Goal: Task Accomplishment & Management: Manage account settings

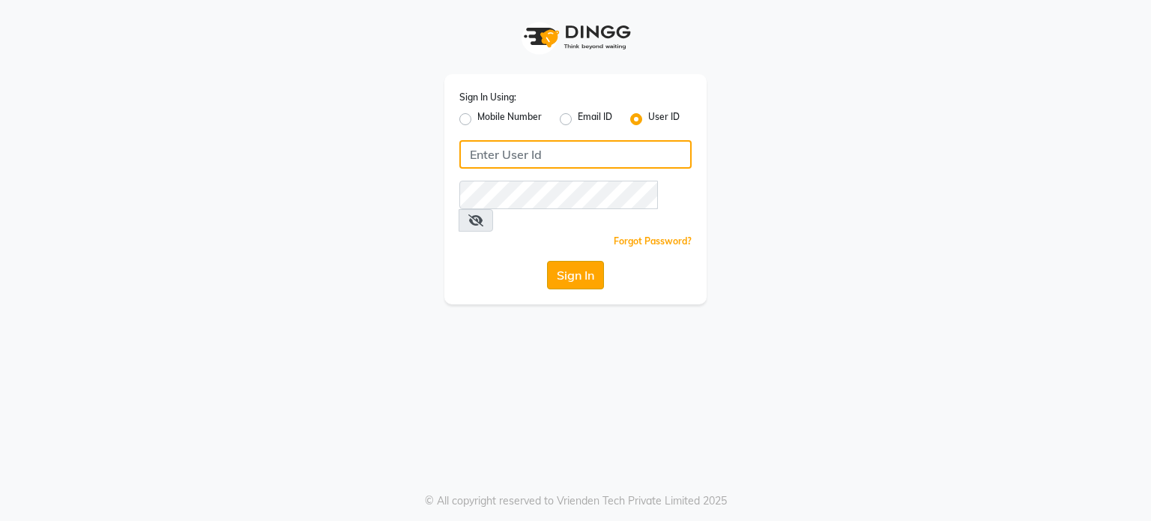
type input "karasalon"
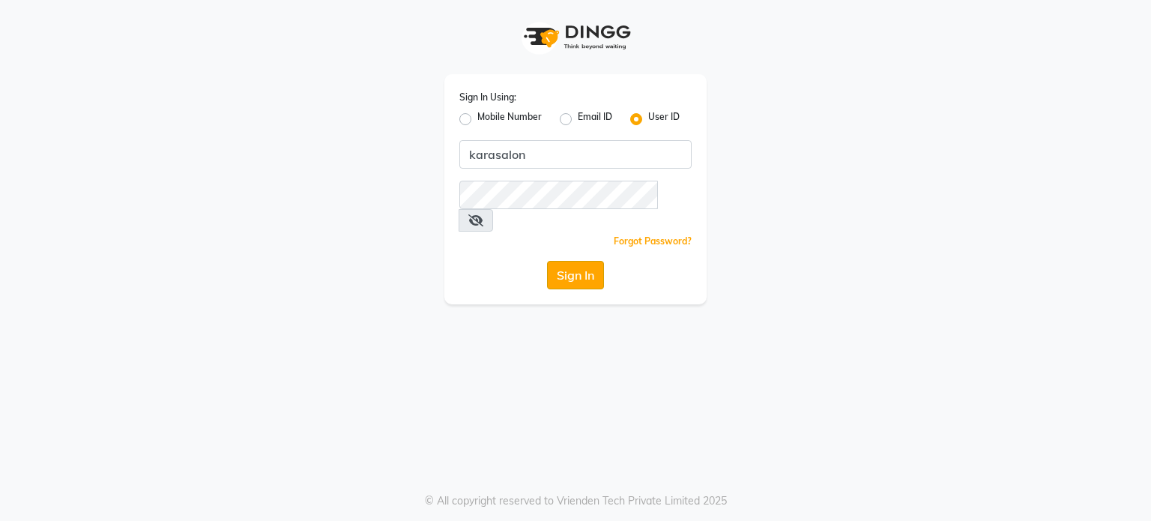
click at [595, 261] on button "Sign In" at bounding box center [575, 275] width 57 height 28
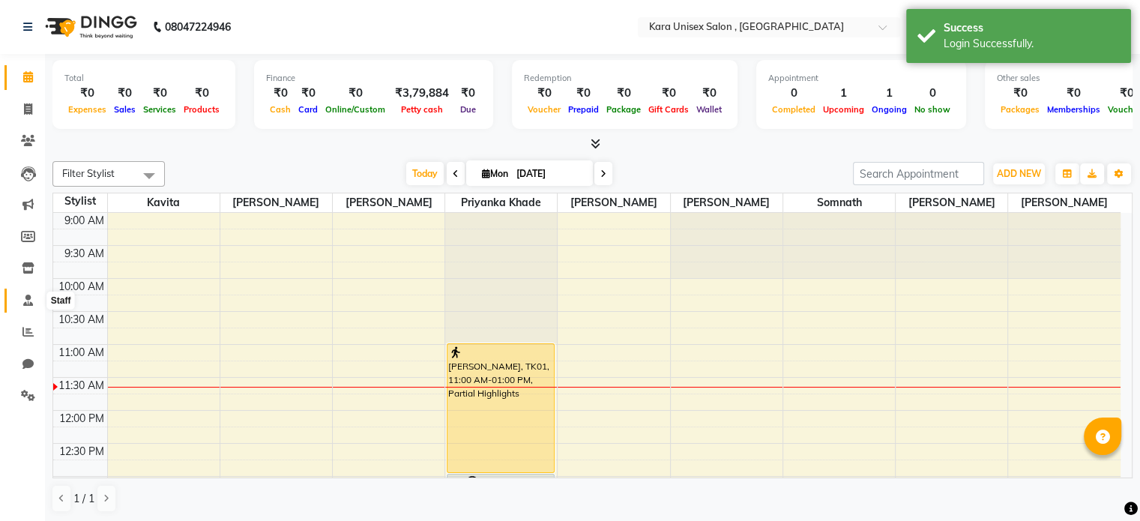
click at [28, 298] on icon at bounding box center [28, 299] width 10 height 11
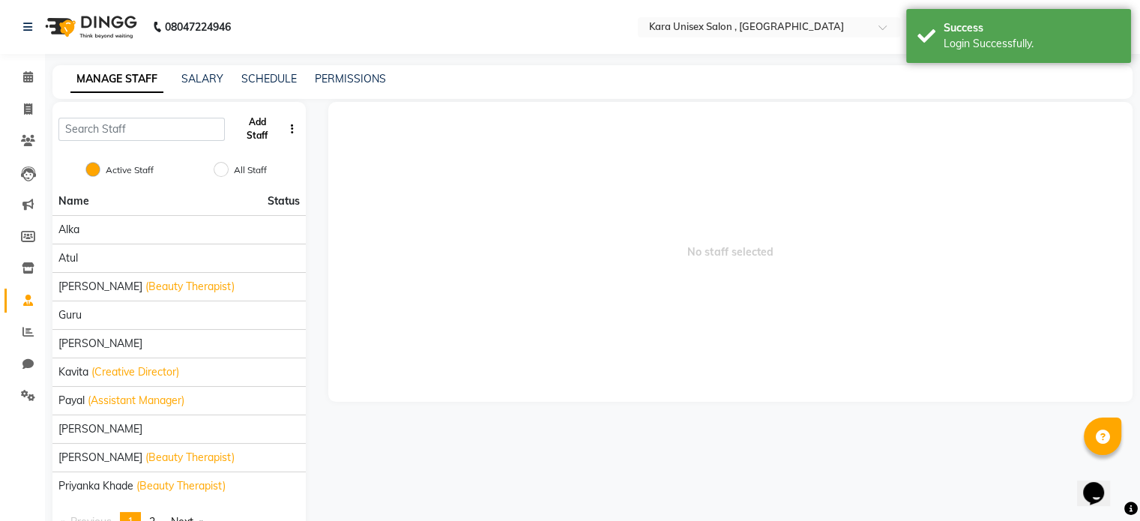
click at [256, 128] on button "Add Staff" at bounding box center [257, 128] width 52 height 39
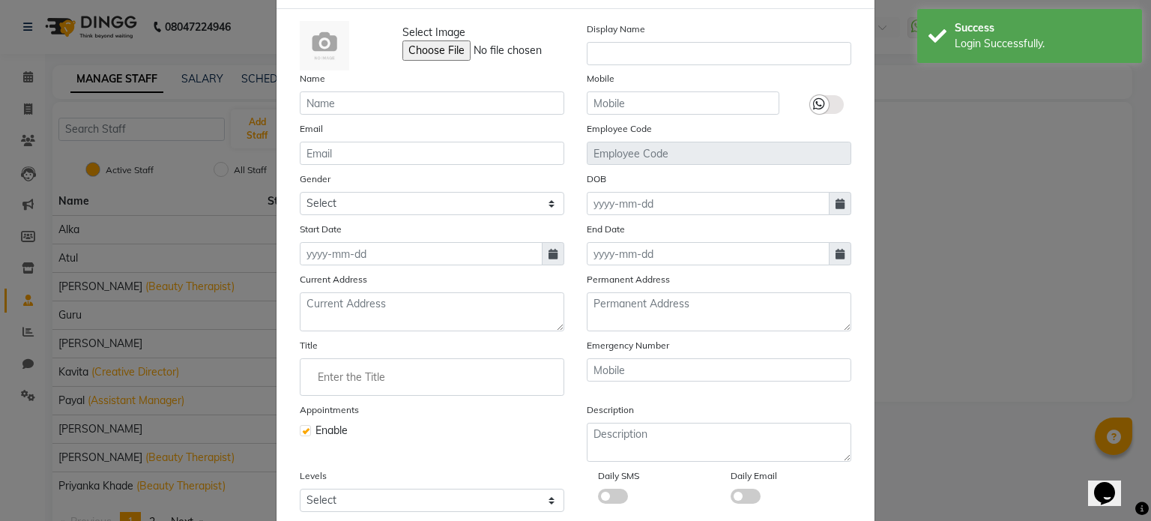
scroll to position [3, 0]
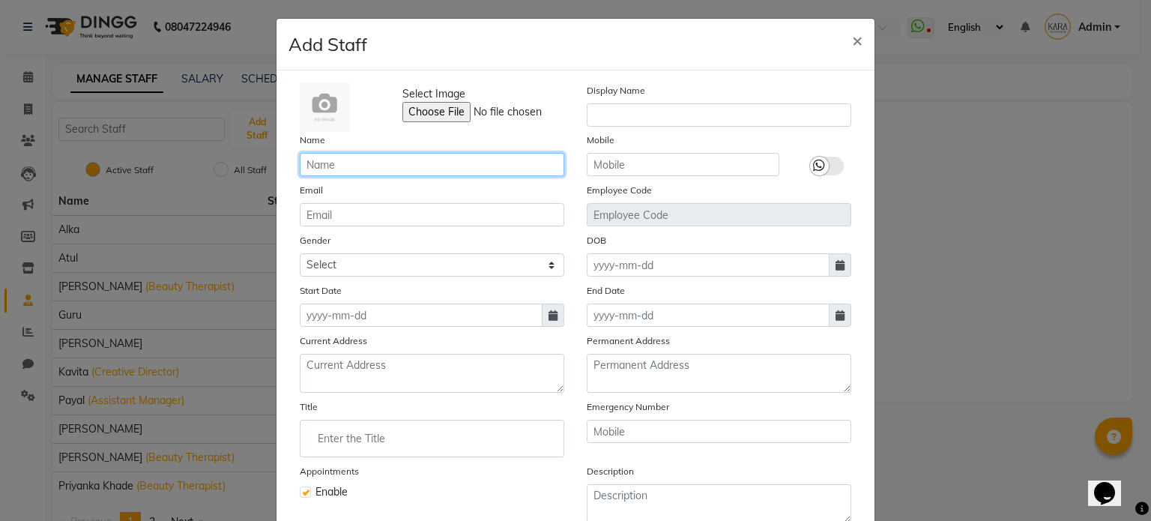
click at [465, 166] on input "text" at bounding box center [432, 164] width 265 height 23
type input "[PERSON_NAME]"
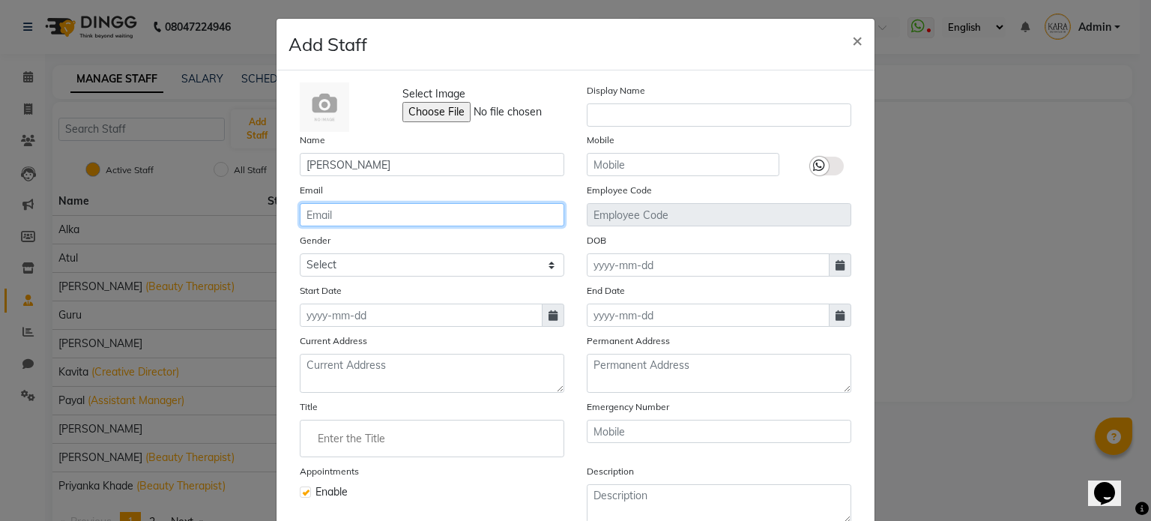
click at [454, 211] on input "email" at bounding box center [432, 214] width 265 height 23
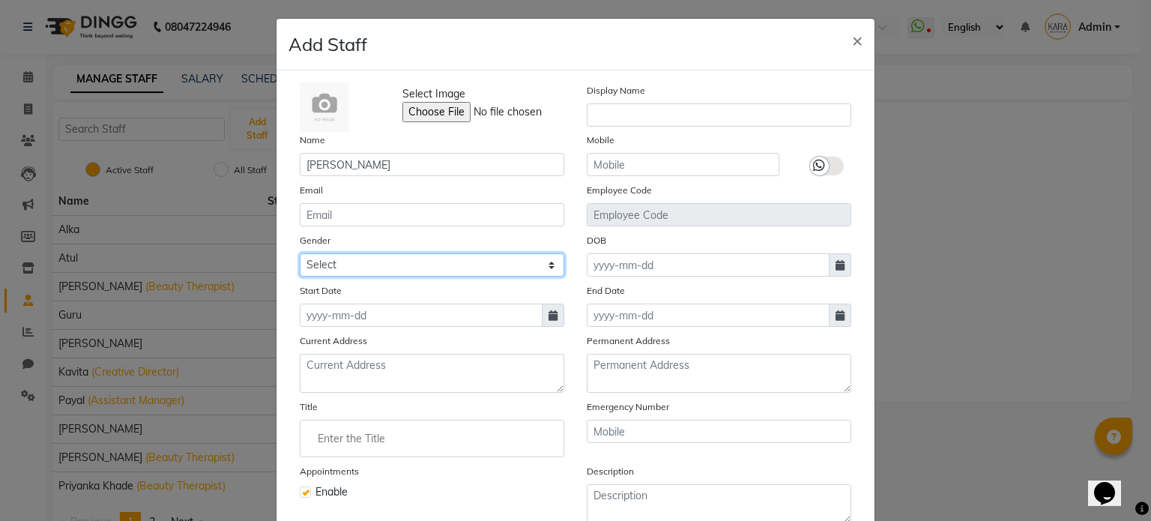
click at [319, 261] on select "Select [DEMOGRAPHIC_DATA] [DEMOGRAPHIC_DATA] Other Prefer Not To Say" at bounding box center [432, 264] width 265 height 23
select select "[DEMOGRAPHIC_DATA]"
click at [300, 255] on select "Select [DEMOGRAPHIC_DATA] [DEMOGRAPHIC_DATA] Other Prefer Not To Say" at bounding box center [432, 264] width 265 height 23
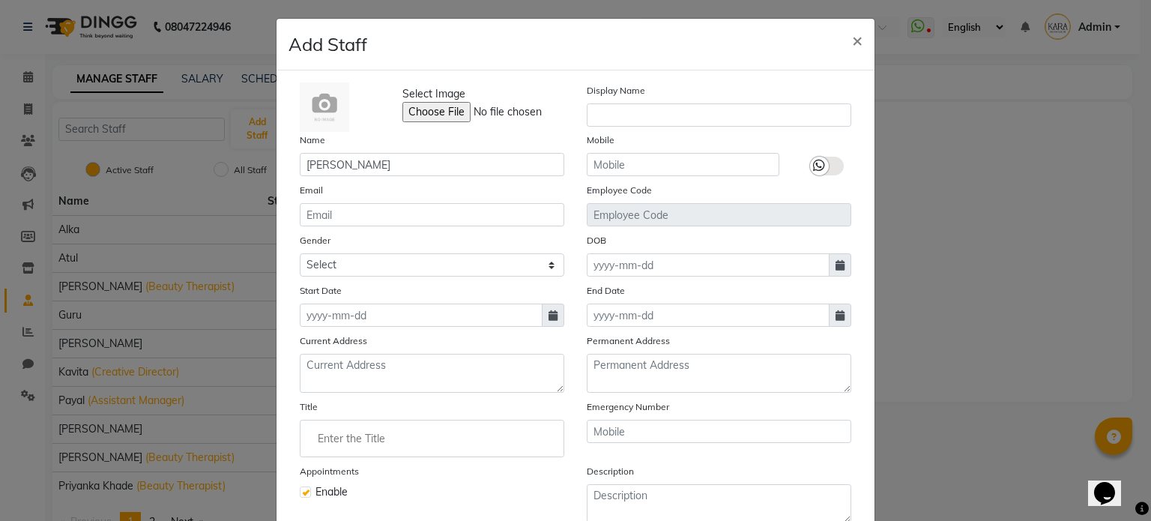
click at [548, 318] on icon at bounding box center [552, 315] width 9 height 10
select select "9"
select select "2025"
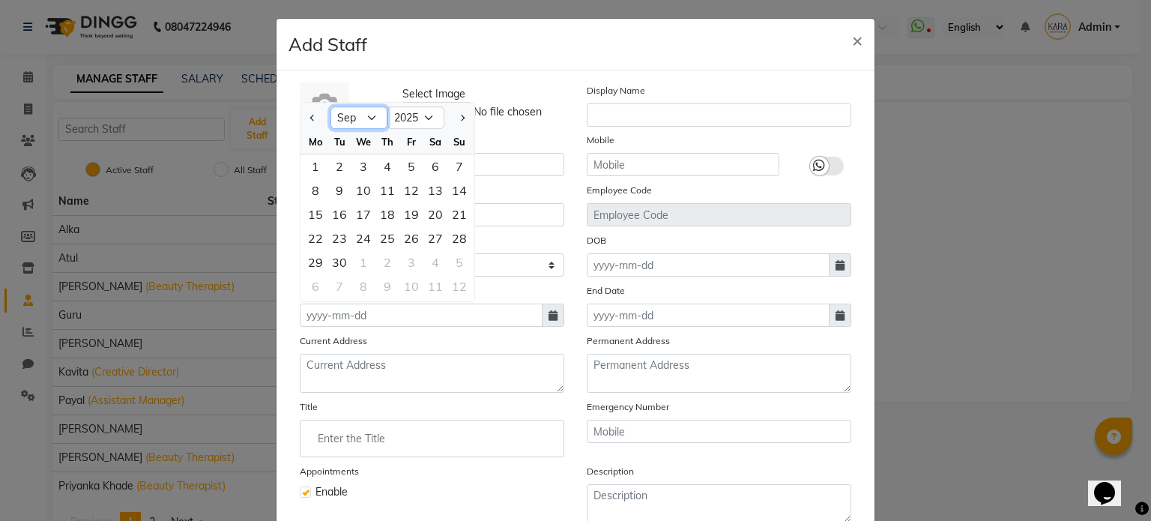
click at [359, 114] on select "Jan Feb Mar Apr May Jun [DATE] Aug Sep Oct Nov Dec" at bounding box center [358, 117] width 57 height 22
select select "3"
click at [330, 109] on select "Jan Feb Mar Apr May Jun [DATE] Aug Sep Oct Nov Dec" at bounding box center [358, 117] width 57 height 22
click at [425, 119] on select "2015 2016 2017 2018 2019 2020 2021 2022 2023 2024 2025 2026 2027 2028 2029 2030…" at bounding box center [415, 117] width 57 height 22
click at [540, 143] on div "Name [PERSON_NAME]" at bounding box center [431, 154] width 287 height 44
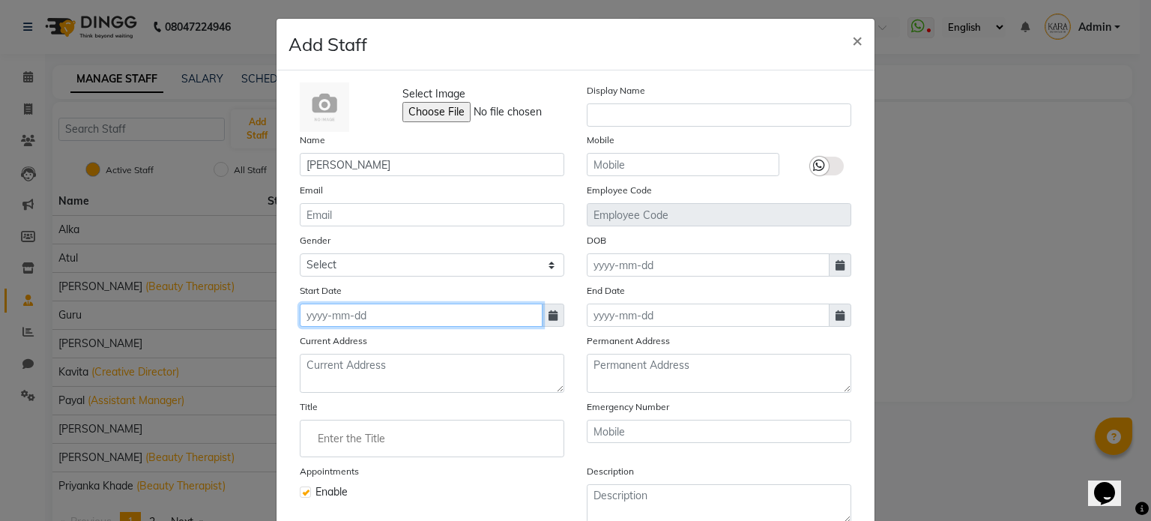
click at [384, 322] on input at bounding box center [421, 314] width 243 height 23
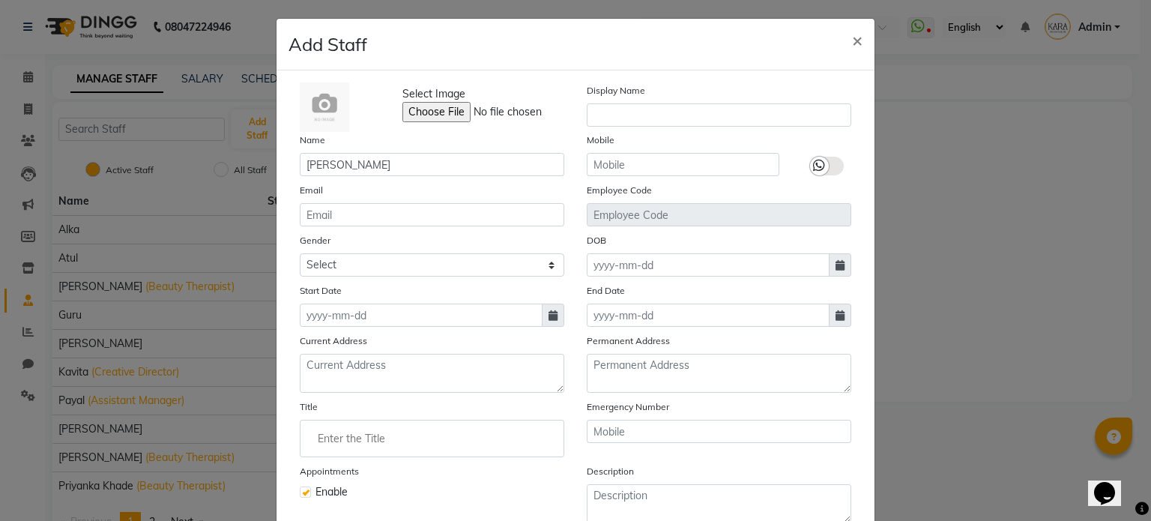
select select "9"
select select "2025"
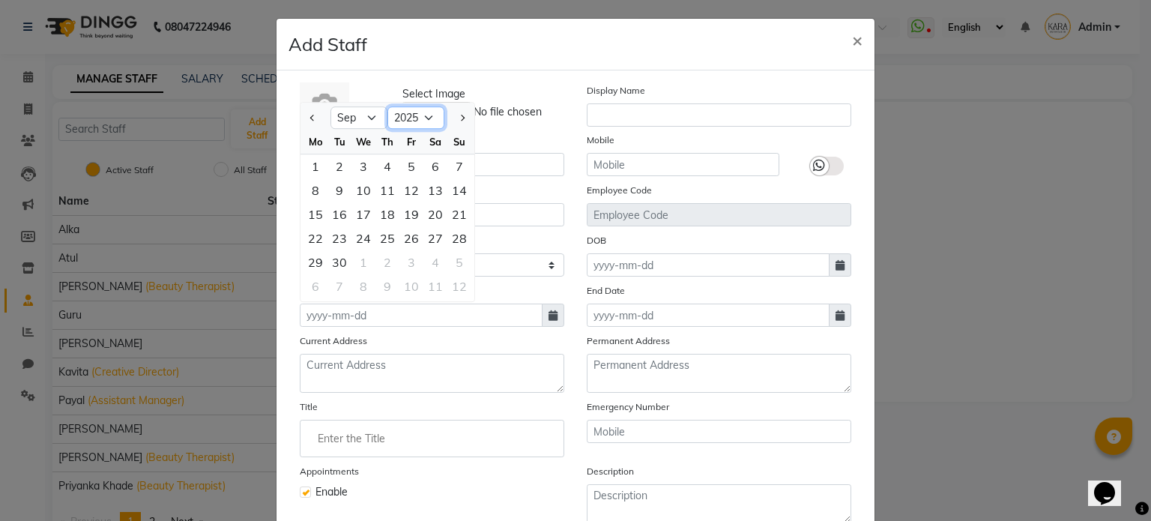
click at [402, 121] on select "2015 2016 2017 2018 2019 2020 2021 2022 2023 2024 2025 2026 2027 2028 2029 2030…" at bounding box center [415, 117] width 57 height 22
click at [308, 125] on button "Previous month" at bounding box center [312, 118] width 13 height 24
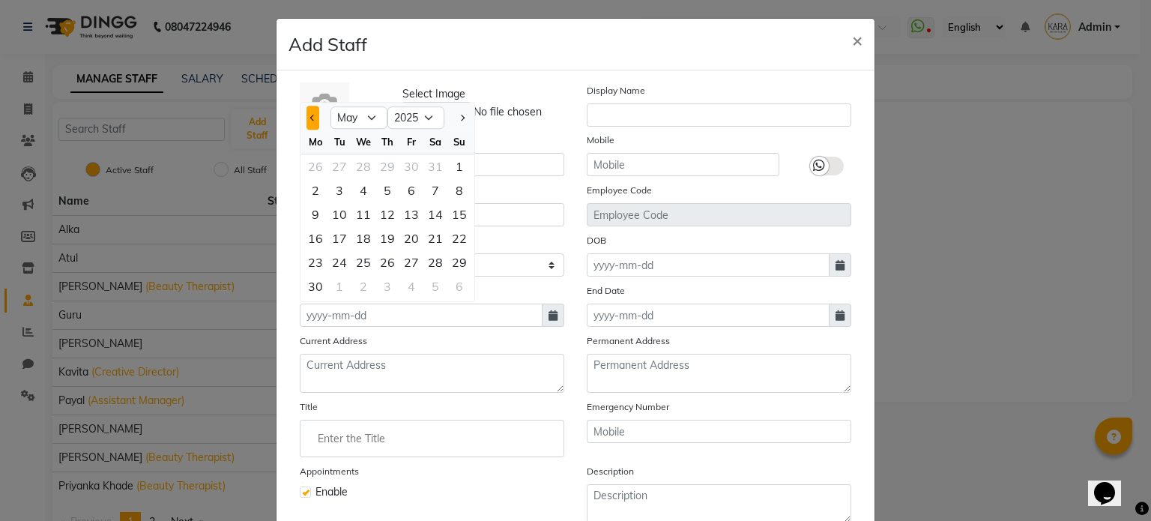
click at [308, 125] on button "Previous month" at bounding box center [312, 118] width 13 height 24
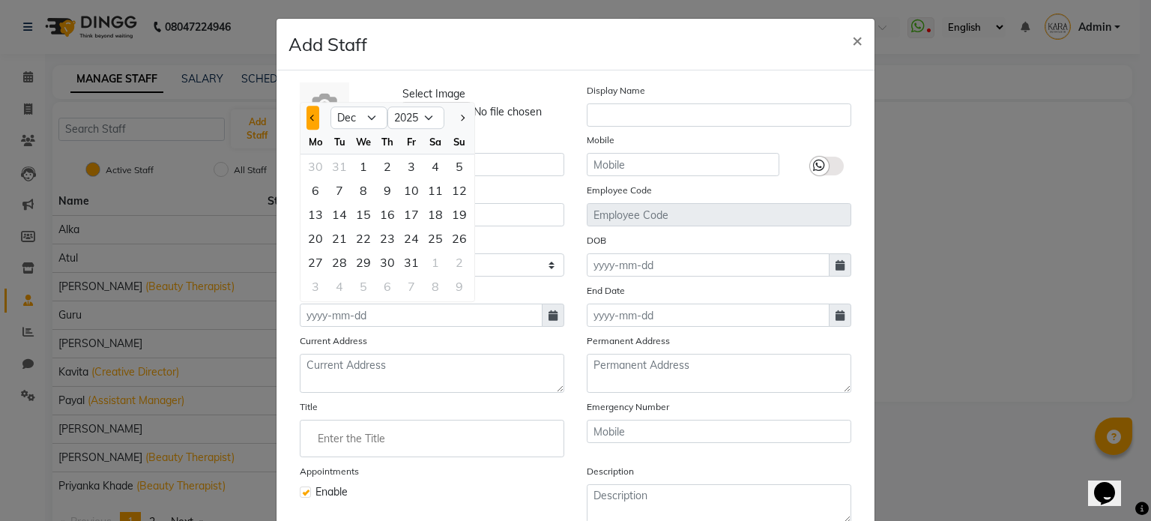
click at [308, 125] on button "Previous month" at bounding box center [312, 118] width 13 height 24
select select "11"
select select "2024"
click at [308, 125] on button "Previous month" at bounding box center [312, 118] width 13 height 24
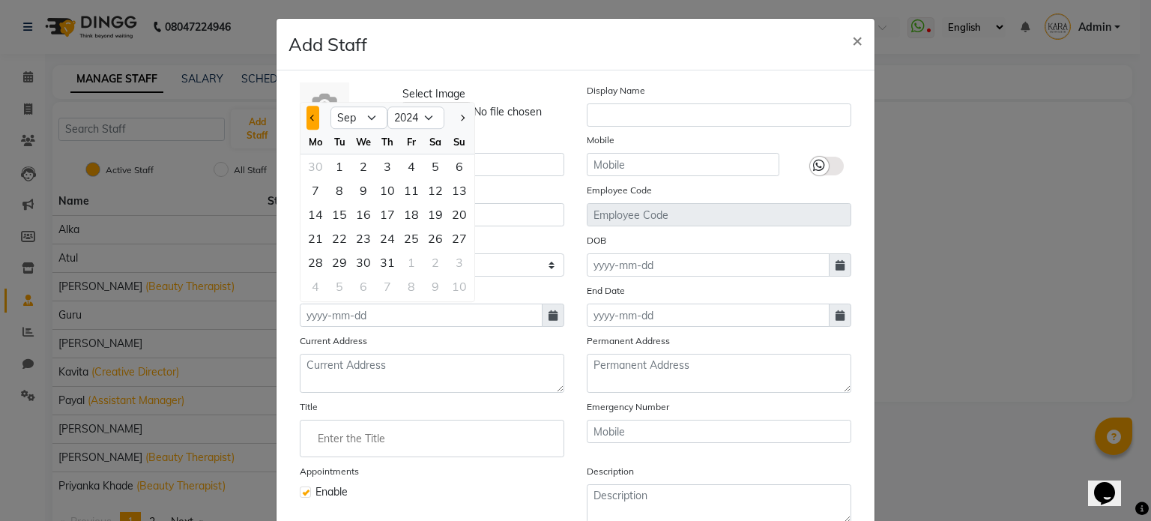
click at [308, 125] on button "Previous month" at bounding box center [312, 118] width 13 height 24
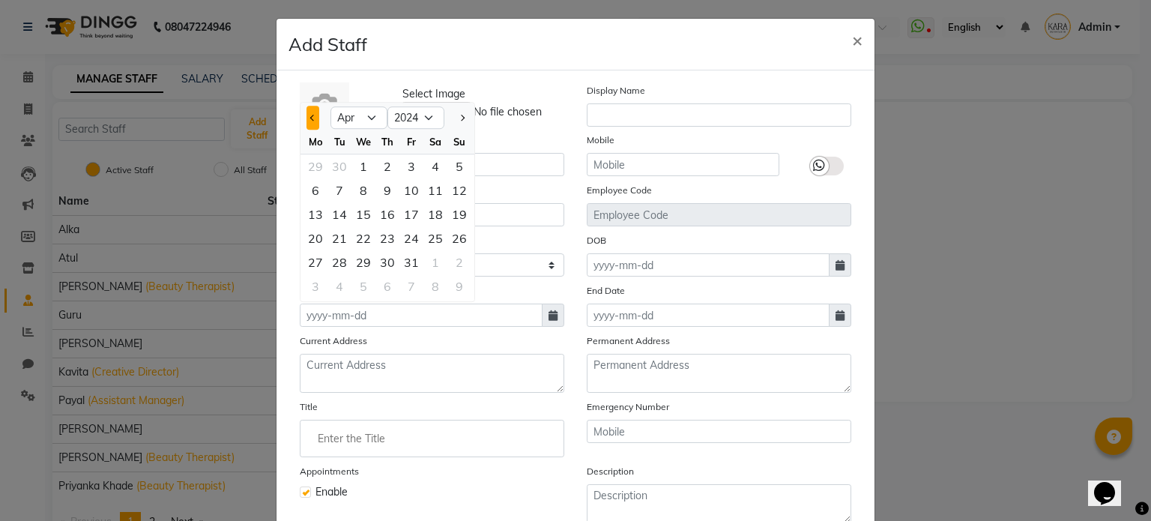
click at [308, 125] on button "Previous month" at bounding box center [312, 118] width 13 height 24
select select "1"
click at [390, 315] on input at bounding box center [421, 314] width 243 height 23
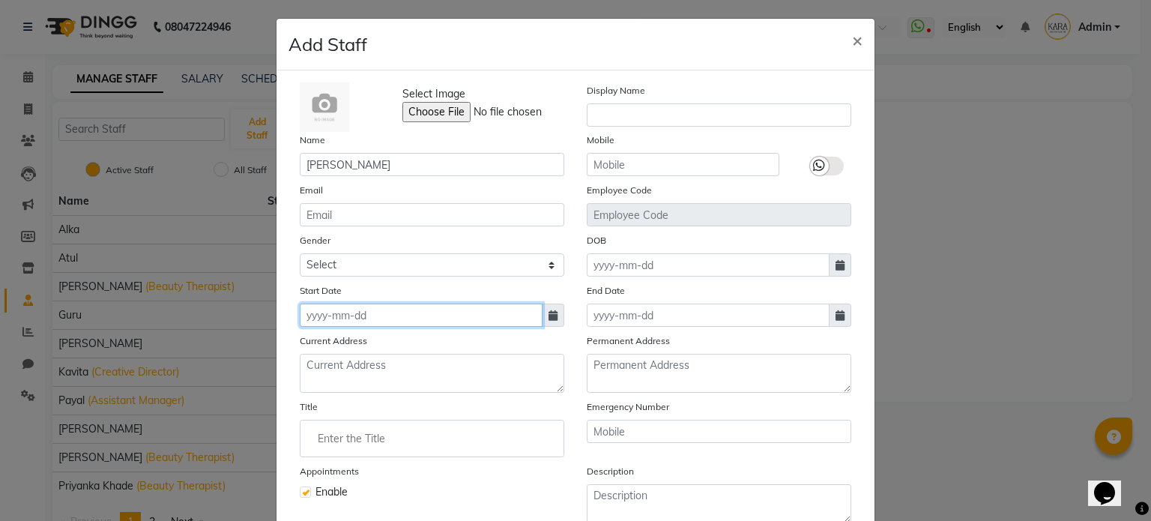
type input "0"
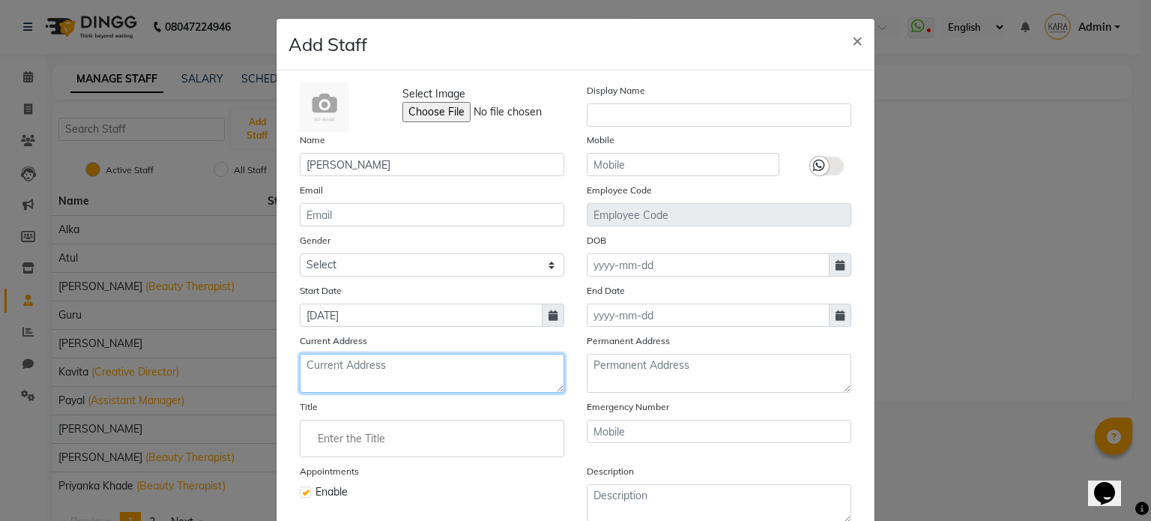
type input "[DATE]"
click at [391, 384] on textarea at bounding box center [432, 373] width 265 height 39
type textarea "S"
type textarea "[PERSON_NAME], Wakad"
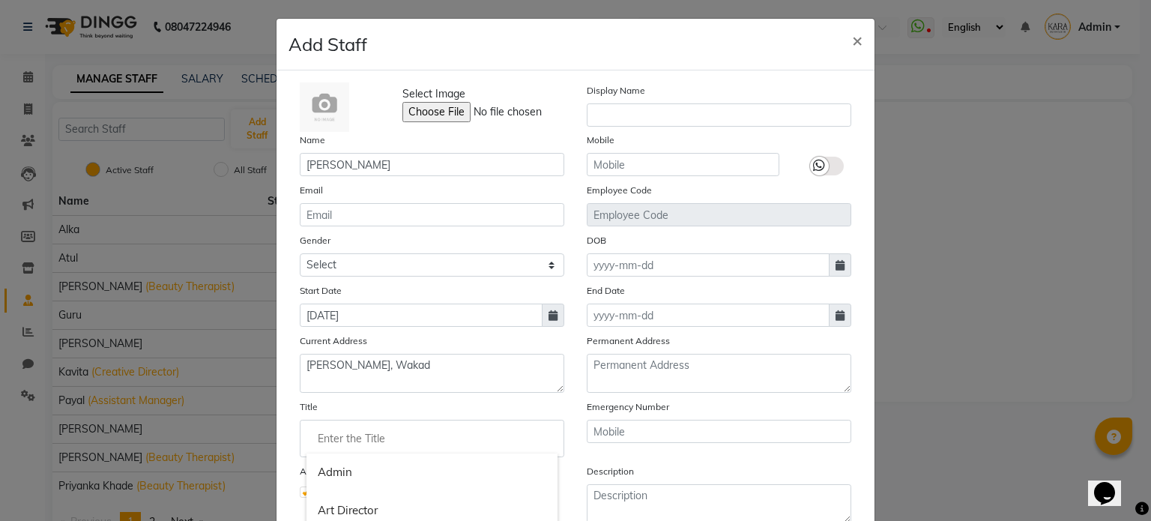
click at [380, 441] on input "Enter the Title" at bounding box center [431, 438] width 251 height 30
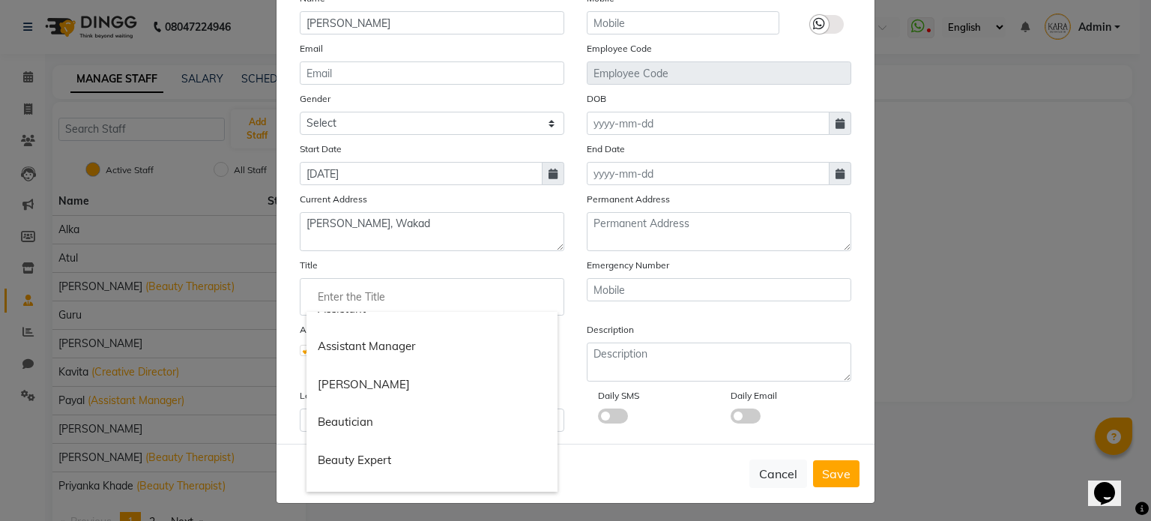
scroll to position [136, 0]
click at [420, 426] on link "Beautician" at bounding box center [431, 421] width 251 height 38
type input "Beautician"
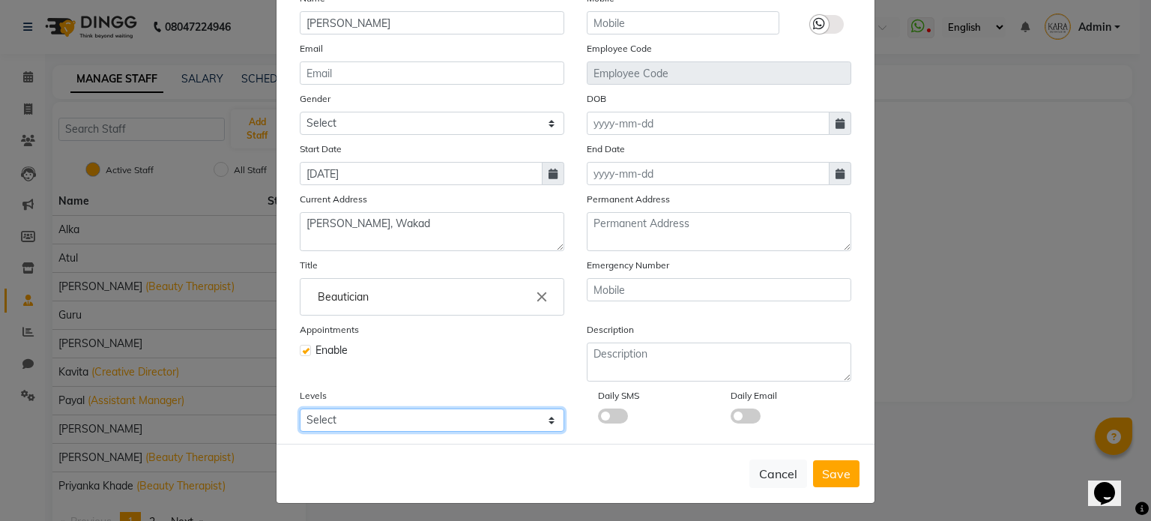
click at [420, 426] on select "Select" at bounding box center [432, 419] width 265 height 23
click at [548, 428] on select "Select" at bounding box center [432, 419] width 265 height 23
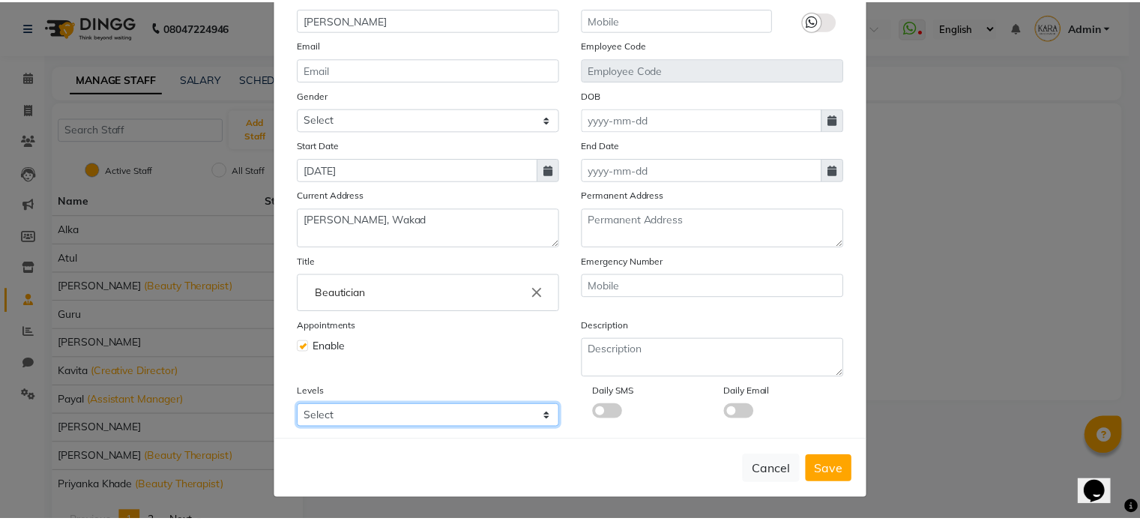
scroll to position [153, 0]
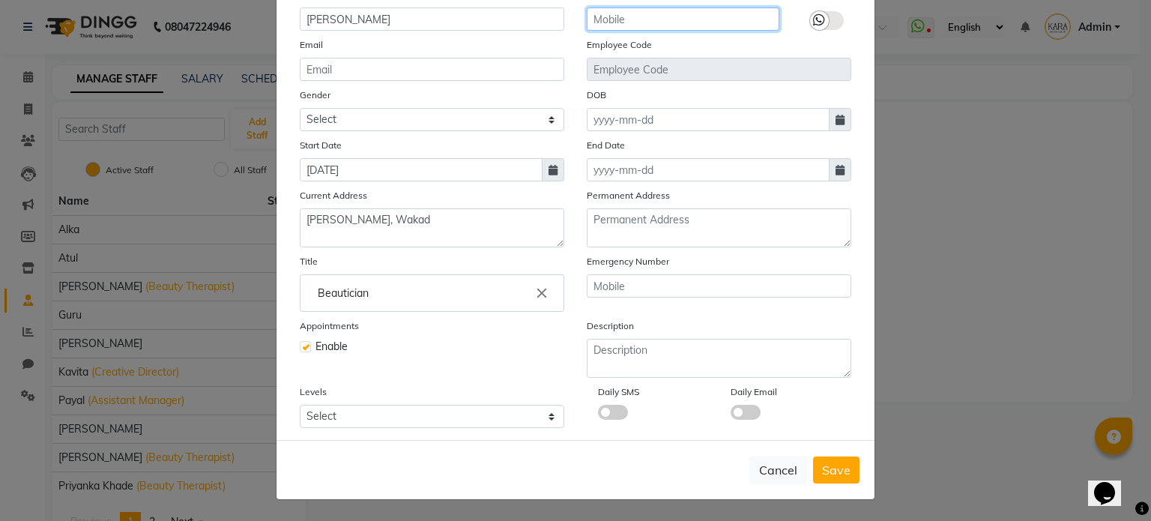
click at [689, 16] on input "text" at bounding box center [683, 18] width 193 height 23
type input "8788687542"
click at [543, 177] on span at bounding box center [553, 169] width 22 height 23
select select "3"
select select "1993"
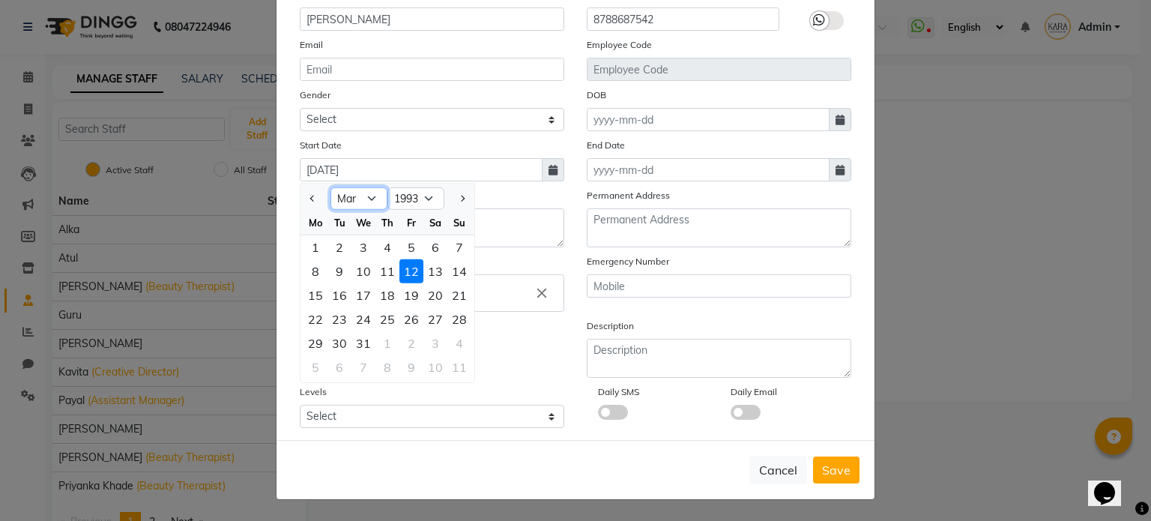
click at [368, 199] on select "Jan Feb Mar Apr May Jun [DATE] Aug Sep Oct Nov Dec" at bounding box center [358, 198] width 57 height 22
select select "9"
click at [330, 187] on select "Jan Feb Mar Apr May Jun [DATE] Aug Sep Oct Nov Dec" at bounding box center [358, 198] width 57 height 22
click at [364, 238] on div "1" at bounding box center [363, 247] width 24 height 24
type input "[DATE]"
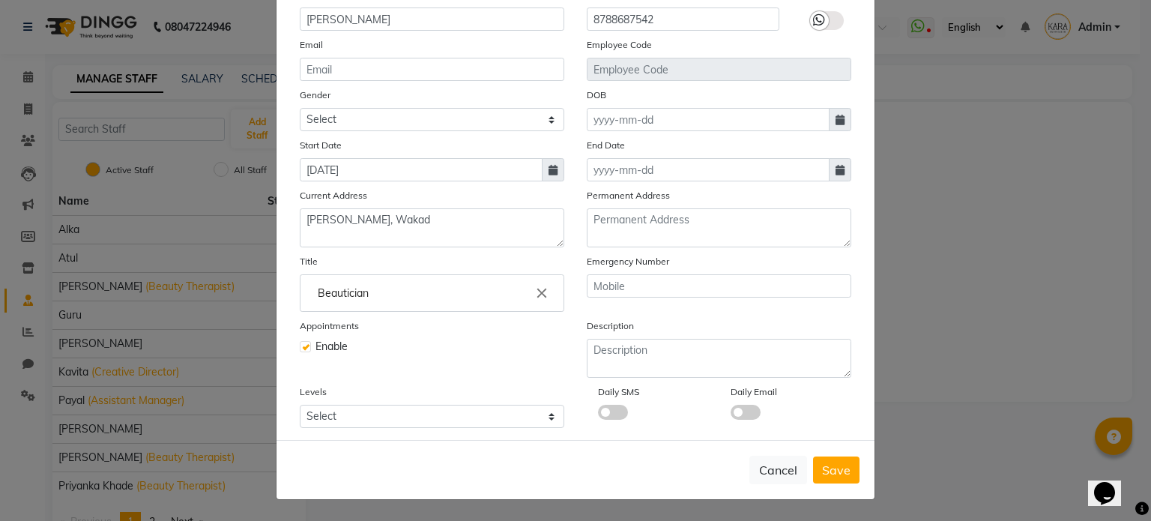
click at [548, 165] on icon at bounding box center [552, 170] width 9 height 10
select select "9"
select select "1993"
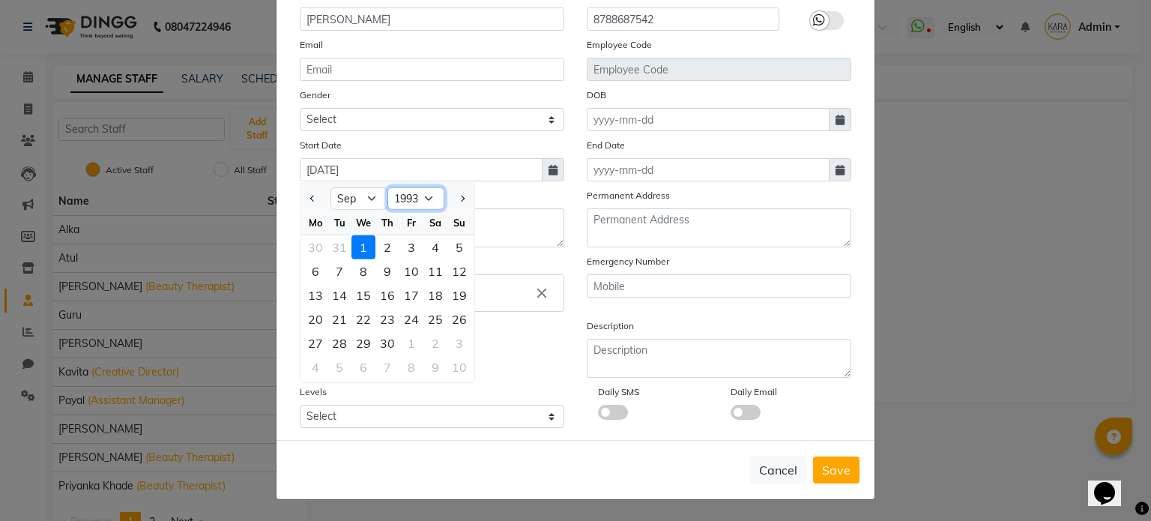
click at [430, 196] on select "1983 1984 1985 1986 1987 1988 1989 1990 1991 1992 1993 1994 1995 1996 1997 1998…" at bounding box center [415, 198] width 57 height 22
click at [484, 184] on div "Select Image Display Name Name [PERSON_NAME] Mobile [PHONE_NUMBER] Email Employ…" at bounding box center [575, 182] width 574 height 491
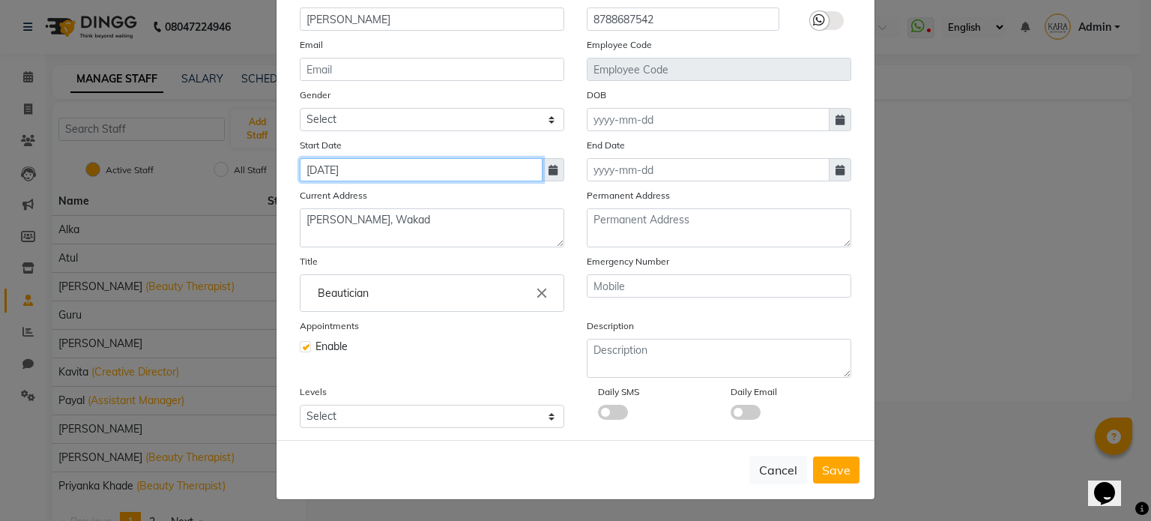
click at [451, 167] on input "[DATE]" at bounding box center [421, 169] width 243 height 23
select select "9"
select select "1993"
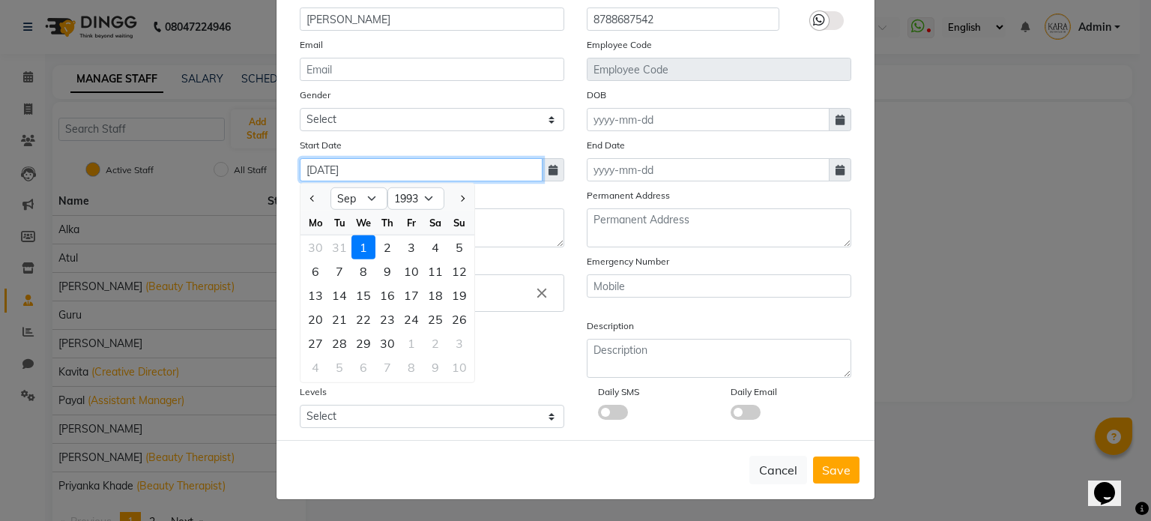
click at [451, 167] on input "[DATE]" at bounding box center [421, 169] width 243 height 23
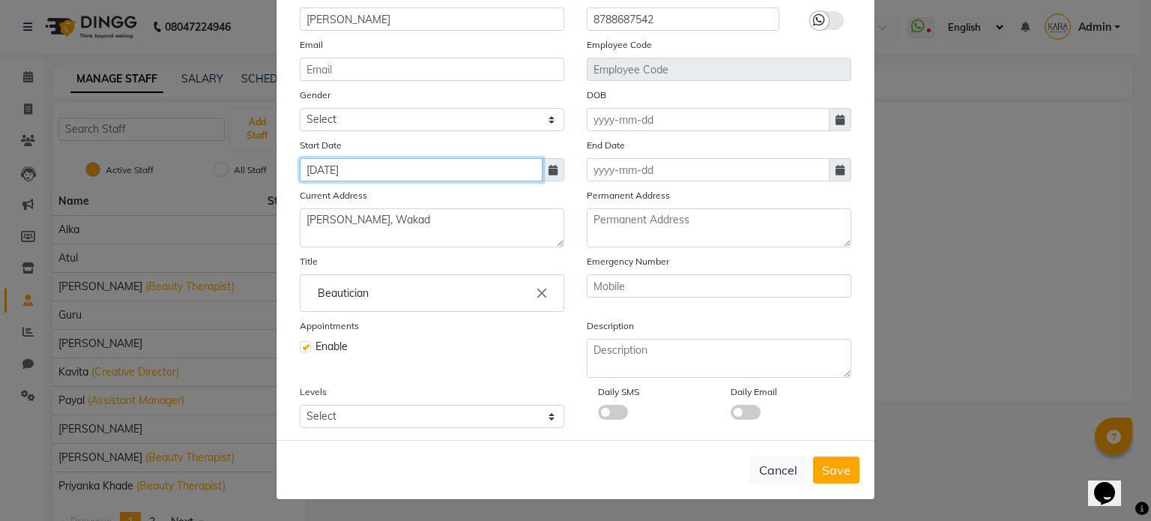
type input "[DATE]"
click at [869, 407] on ngb-modal-window "Add Staff × Select Image Display Name Name [PERSON_NAME] Mobile [PHONE_NUMBER] …" at bounding box center [575, 260] width 1151 height 521
click at [829, 119] on span at bounding box center [840, 119] width 22 height 23
select select "9"
select select "2025"
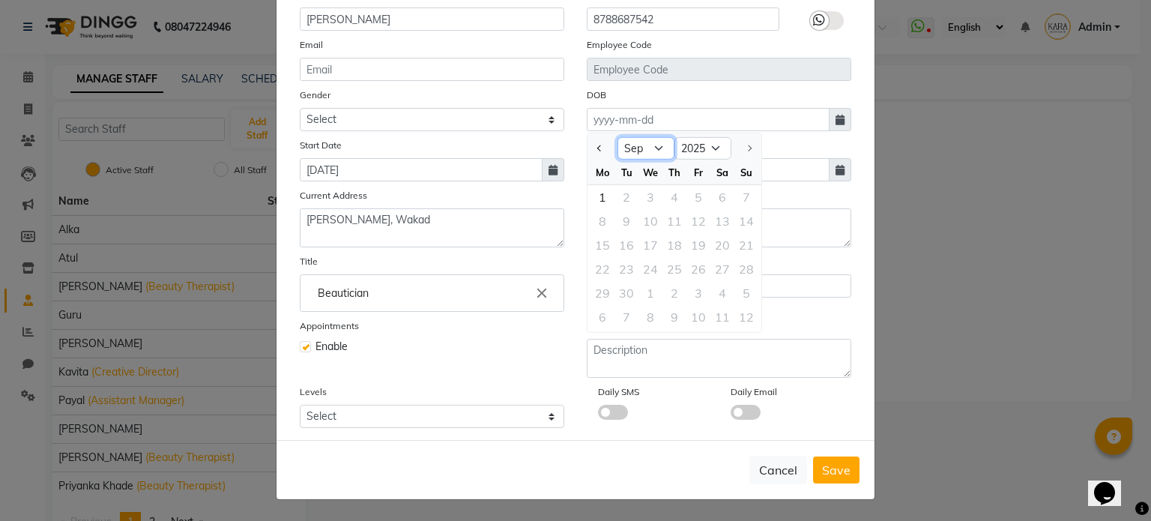
click at [653, 139] on select "Jan Feb Mar Apr May Jun [DATE] Aug Sep" at bounding box center [645, 148] width 57 height 22
select select "3"
click at [617, 137] on select "Jan Feb Mar Apr May Jun [DATE] Aug Sep" at bounding box center [645, 148] width 57 height 22
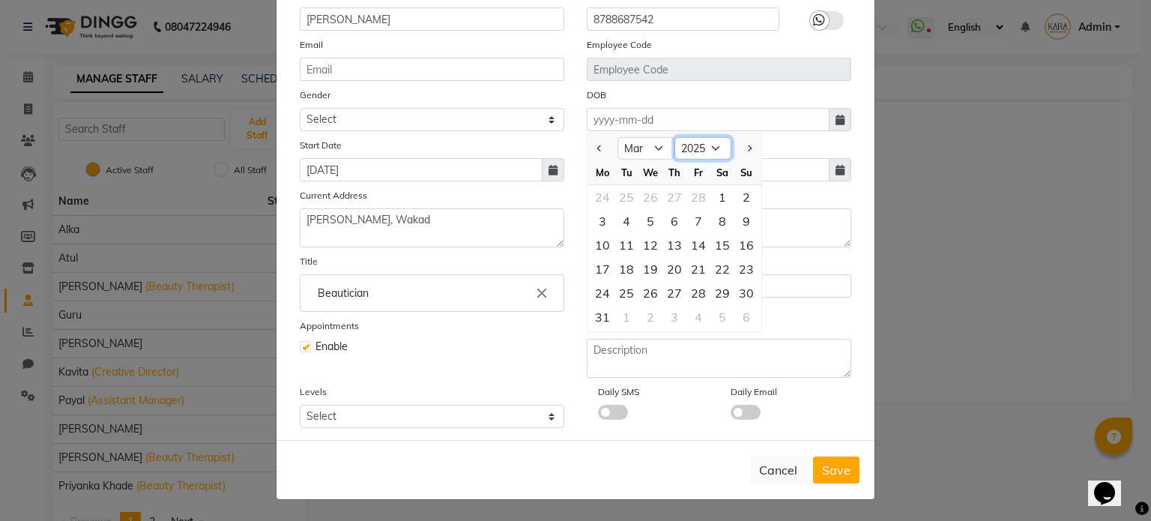
click at [710, 149] on select "1920 1921 1922 1923 1924 1925 1926 1927 1928 1929 1930 1931 1932 1933 1934 1935…" at bounding box center [702, 148] width 57 height 22
select select "1993"
click at [674, 137] on select "1920 1921 1922 1923 1924 1925 1926 1927 1928 1929 1930 1931 1932 1933 1934 1935…" at bounding box center [702, 148] width 57 height 22
click at [692, 217] on div "12" at bounding box center [698, 221] width 24 height 24
type input "[DATE]"
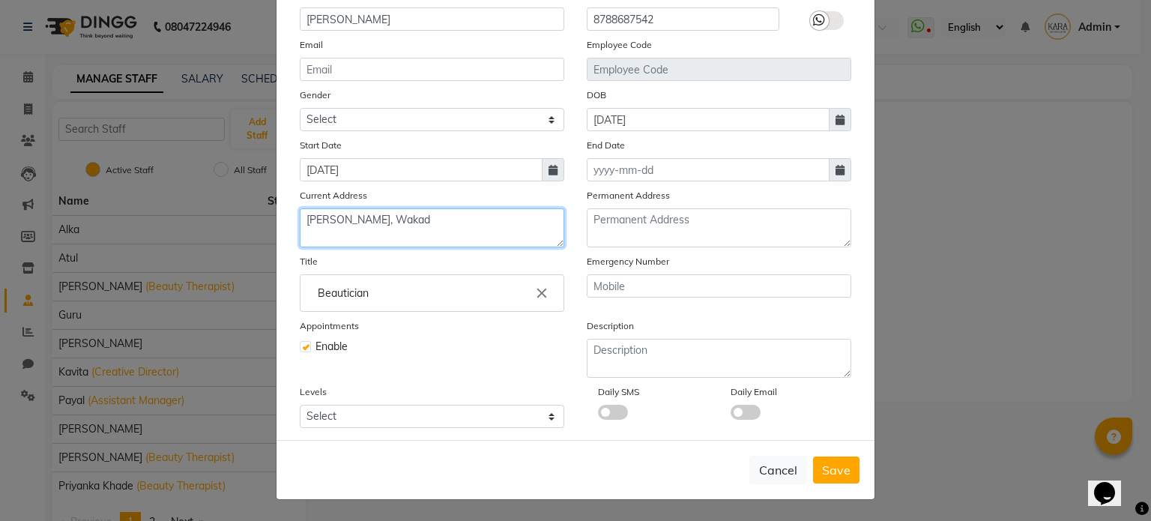
drag, startPoint x: 422, startPoint y: 224, endPoint x: 298, endPoint y: 233, distance: 124.0
click at [300, 233] on textarea "[PERSON_NAME], Wakad" at bounding box center [432, 227] width 265 height 39
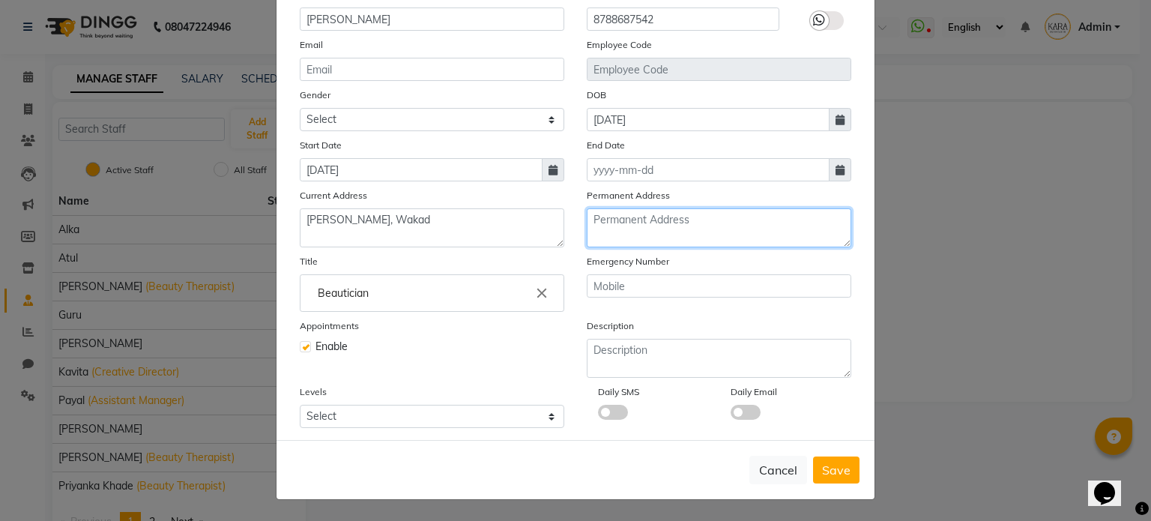
click at [688, 232] on textarea at bounding box center [719, 227] width 265 height 39
paste textarea "[PERSON_NAME], Wakad"
type textarea "[PERSON_NAME], Wakad"
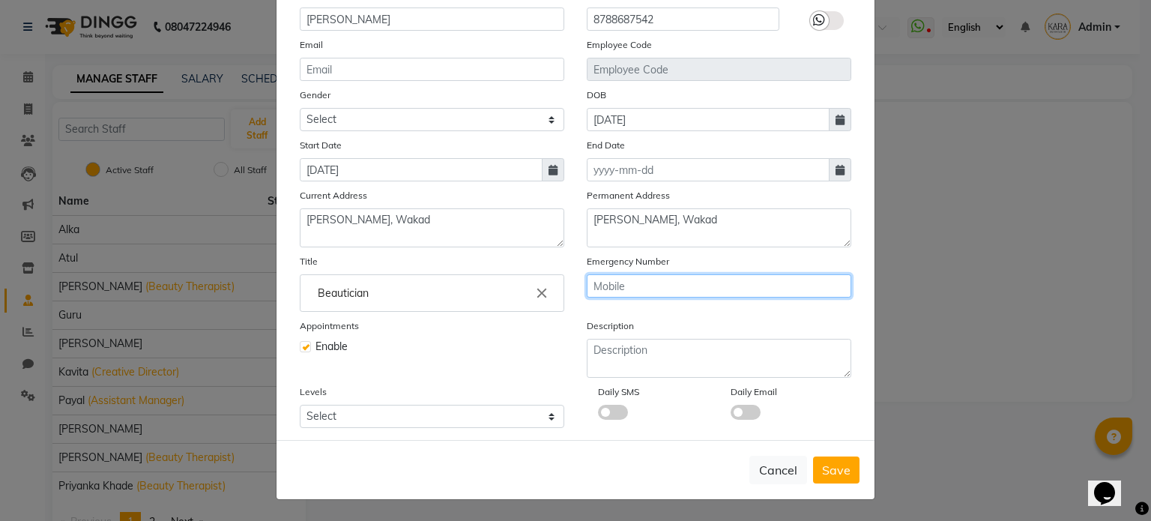
click at [603, 290] on input "text" at bounding box center [719, 285] width 265 height 23
type input "8329093590"
click at [818, 23] on div at bounding box center [819, 20] width 19 height 19
click at [0, 0] on input "checkbox" at bounding box center [0, 0] width 0 height 0
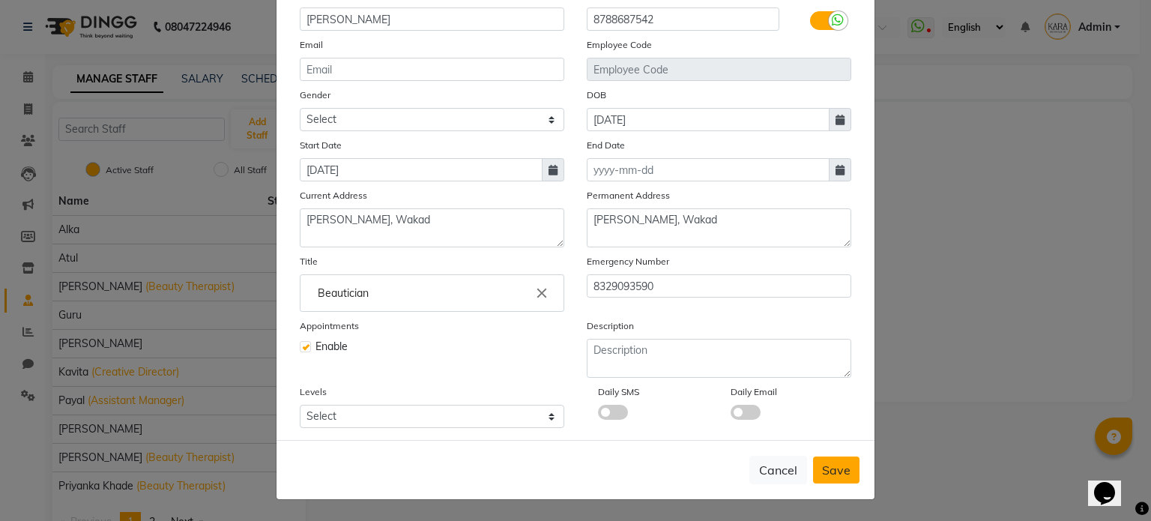
click at [822, 477] on span "Save" at bounding box center [836, 469] width 28 height 15
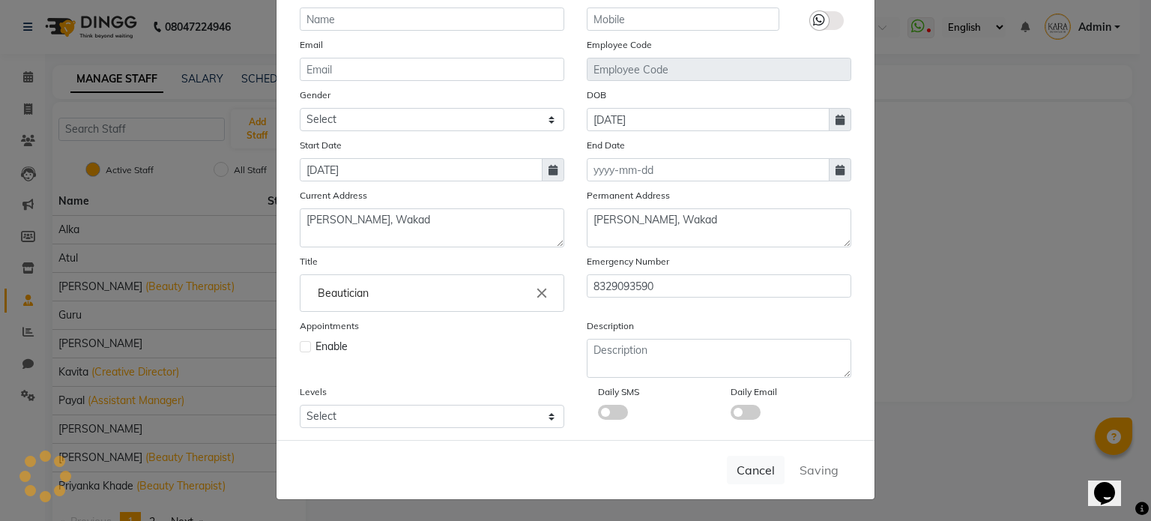
select select
checkbox input "false"
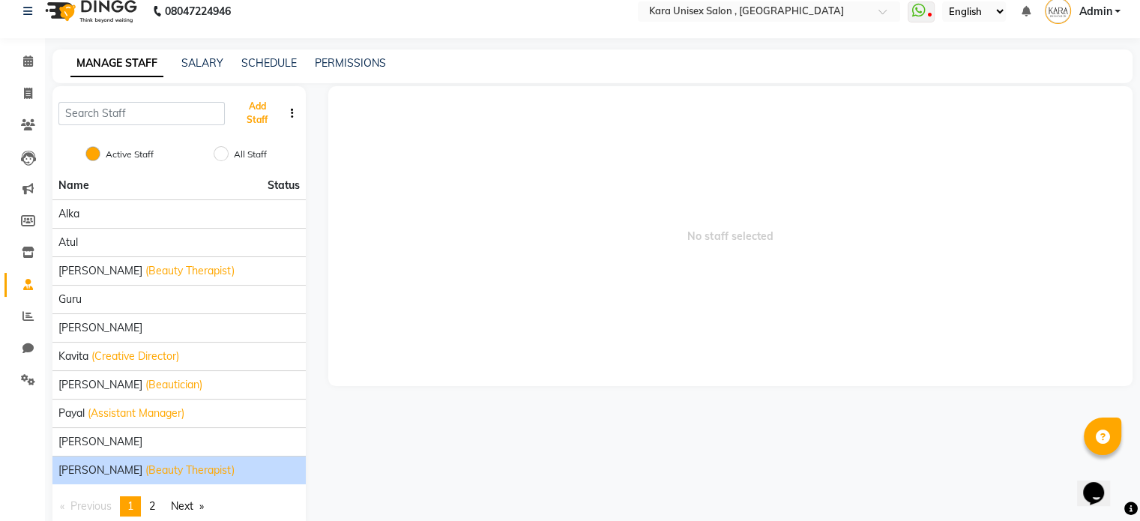
scroll to position [44, 0]
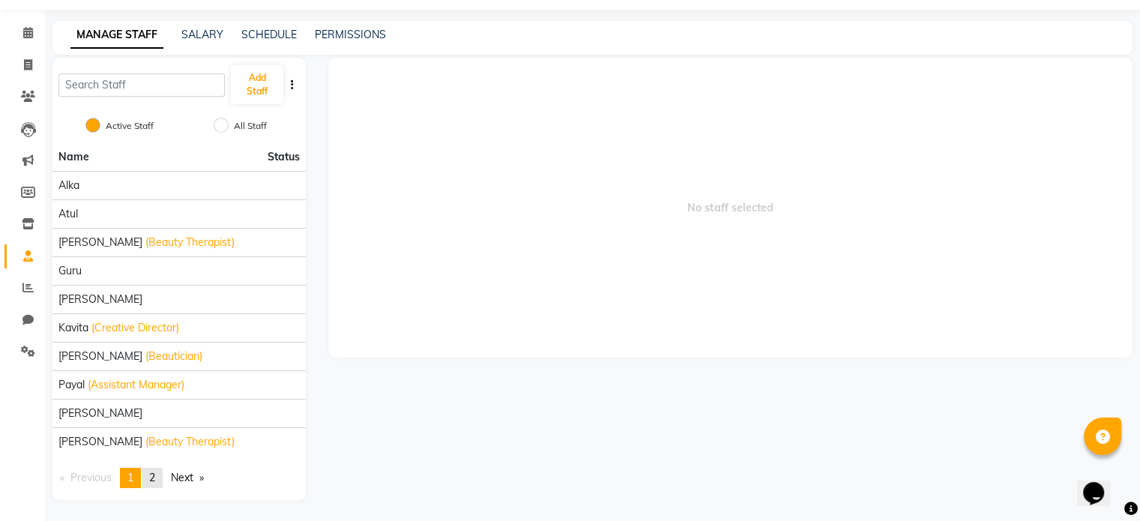
click at [163, 477] on link "page 2" at bounding box center [152, 478] width 21 height 20
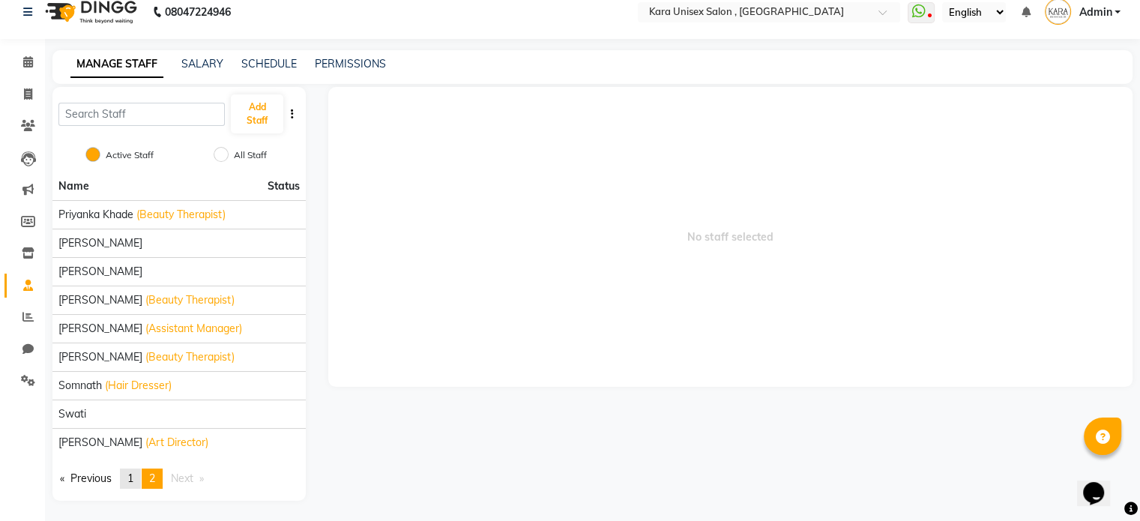
click at [128, 480] on link "page 1" at bounding box center [130, 478] width 21 height 20
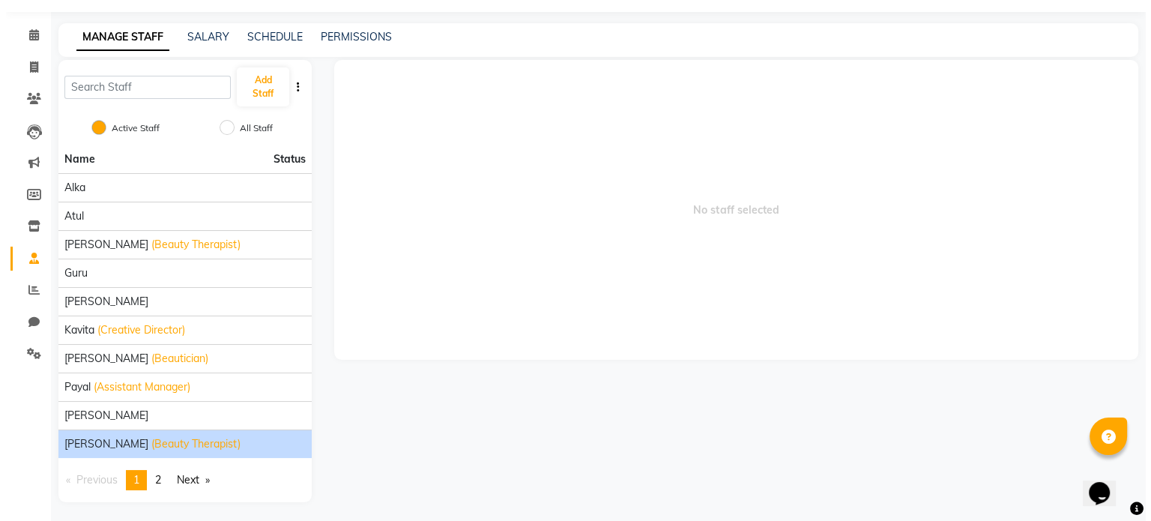
scroll to position [44, 0]
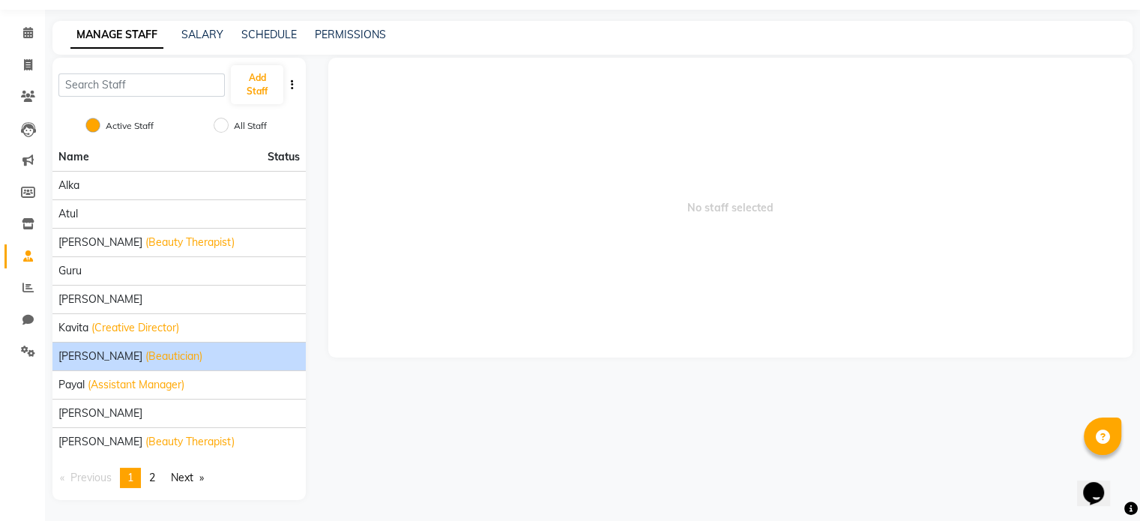
click at [178, 357] on span "(Beautician)" at bounding box center [173, 356] width 57 height 16
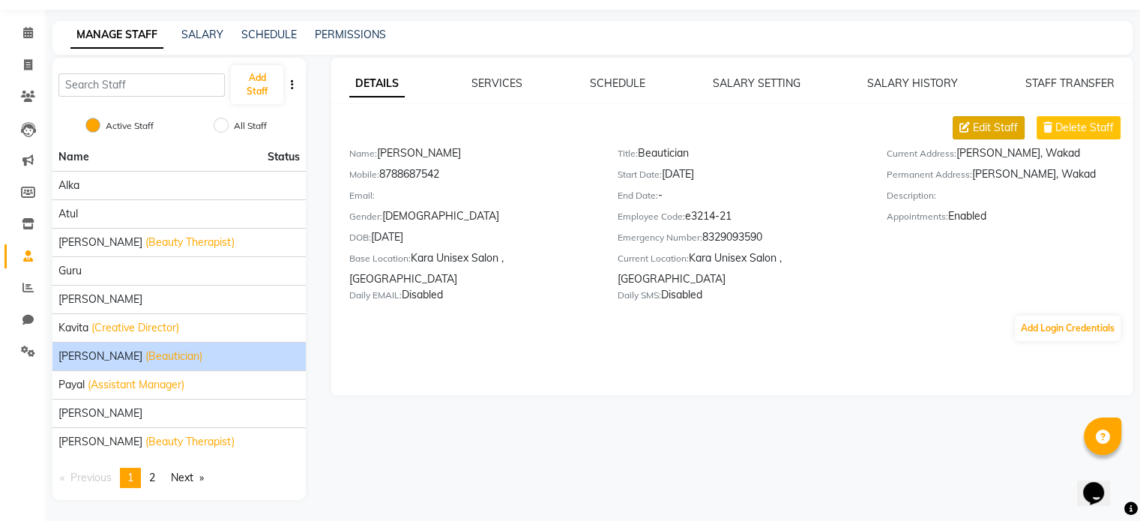
click at [1018, 136] on button "Edit Staff" at bounding box center [988, 127] width 72 height 23
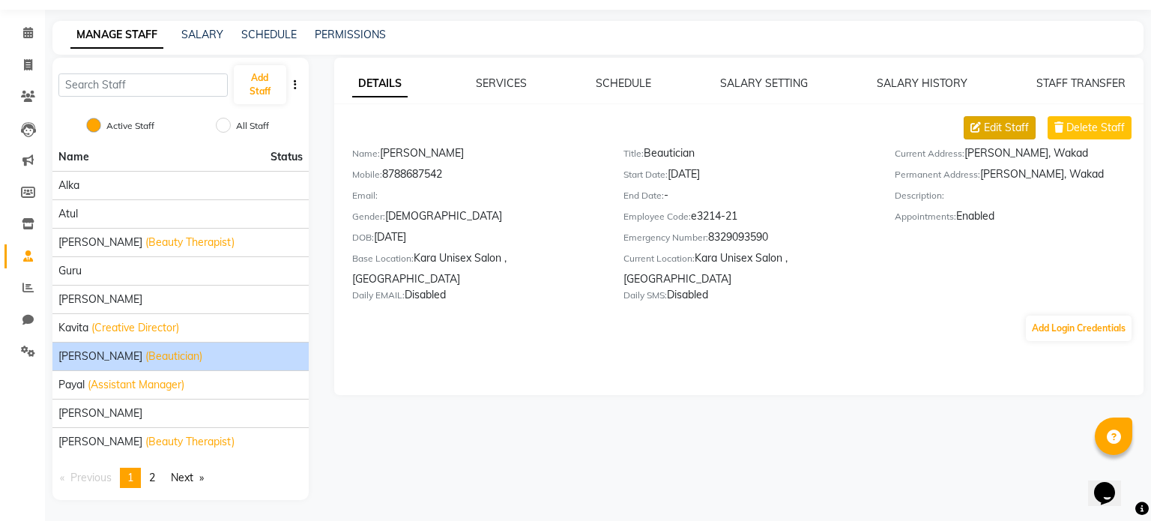
select select "[DEMOGRAPHIC_DATA]"
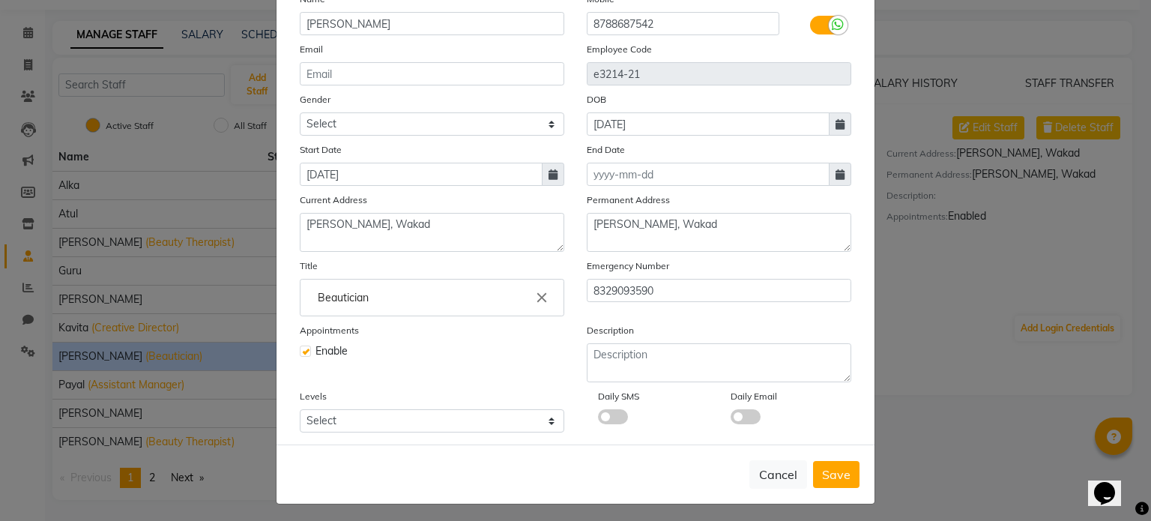
scroll to position [153, 0]
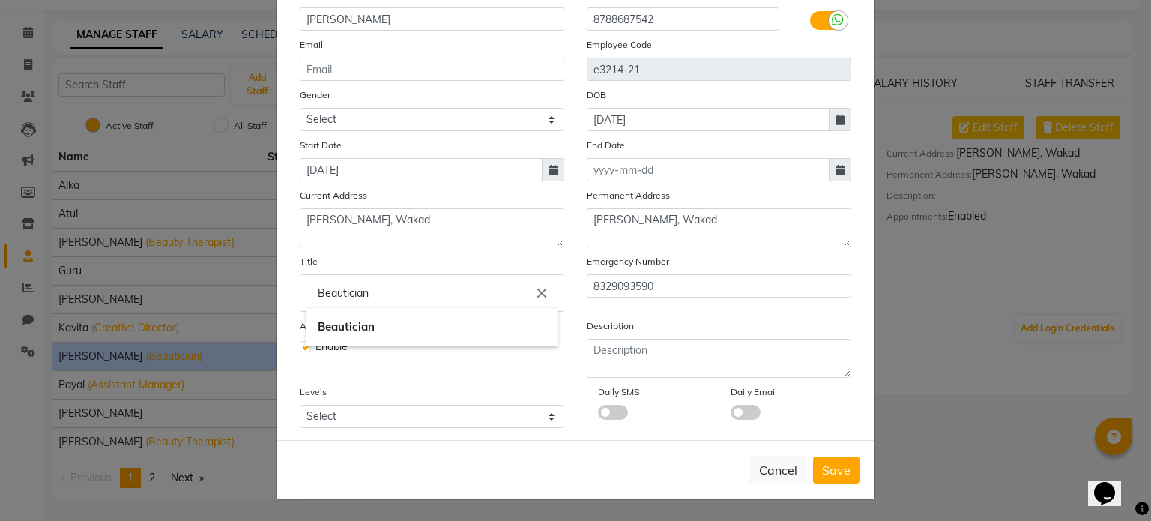
click at [373, 293] on input "Beautician" at bounding box center [431, 293] width 251 height 30
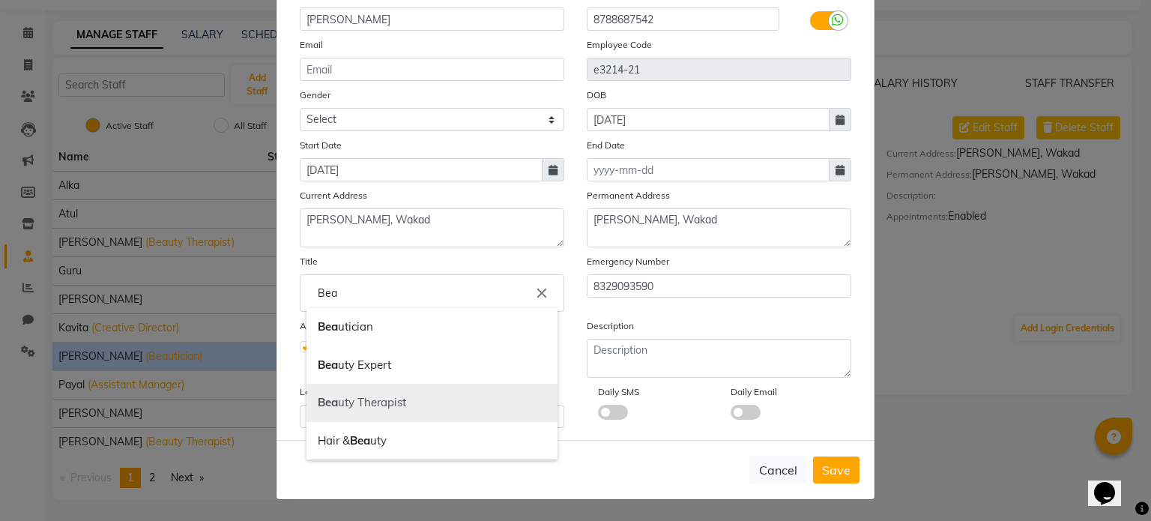
click at [381, 399] on link "Bea uty Therapist" at bounding box center [431, 403] width 251 height 38
type input "Beauty Therapist"
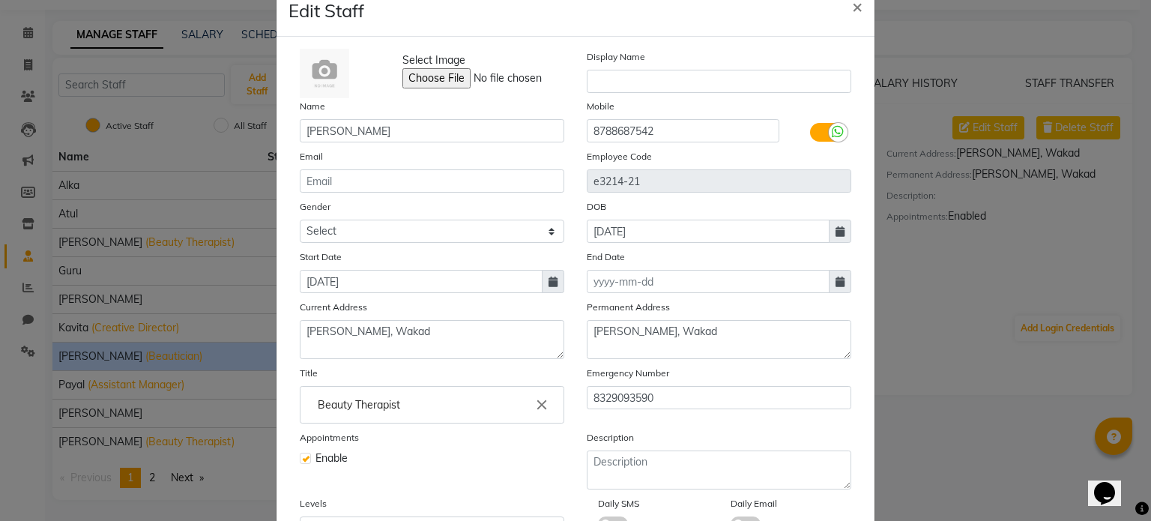
scroll to position [0, 0]
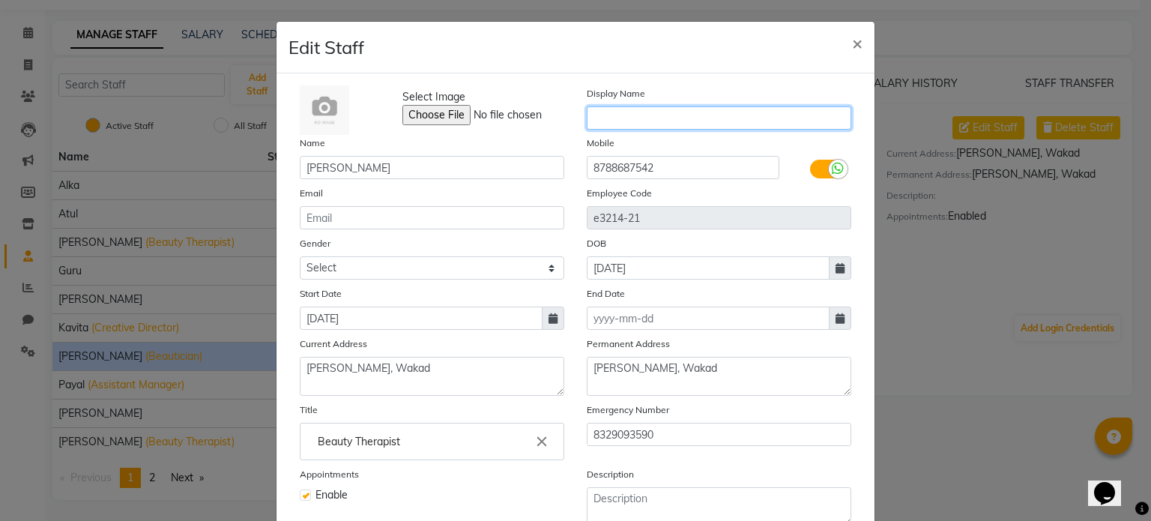
click at [729, 115] on input "text" at bounding box center [719, 117] width 265 height 23
type input "Neha"
click at [731, 68] on div "Edit Staff ×" at bounding box center [575, 48] width 598 height 52
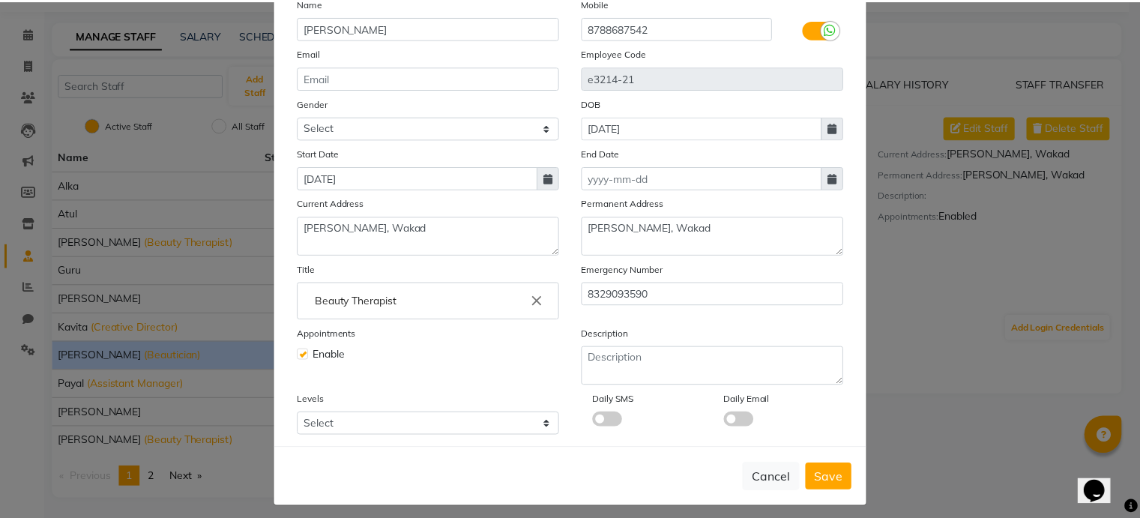
scroll to position [153, 0]
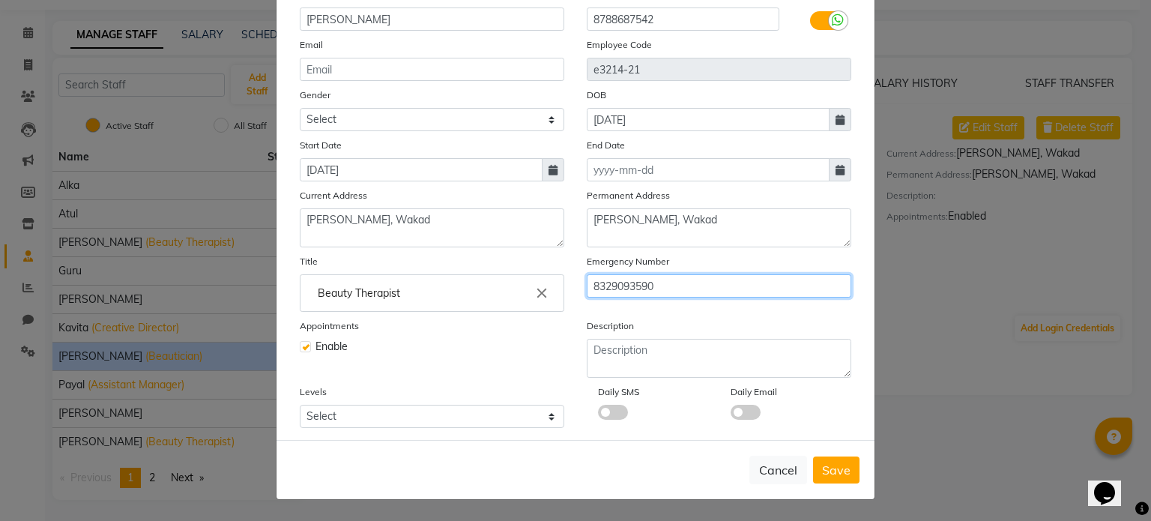
click at [713, 284] on input "8329093590" at bounding box center [719, 285] width 265 height 23
click at [695, 289] on input "8329093590" at bounding box center [719, 285] width 265 height 23
type input "8329093590"
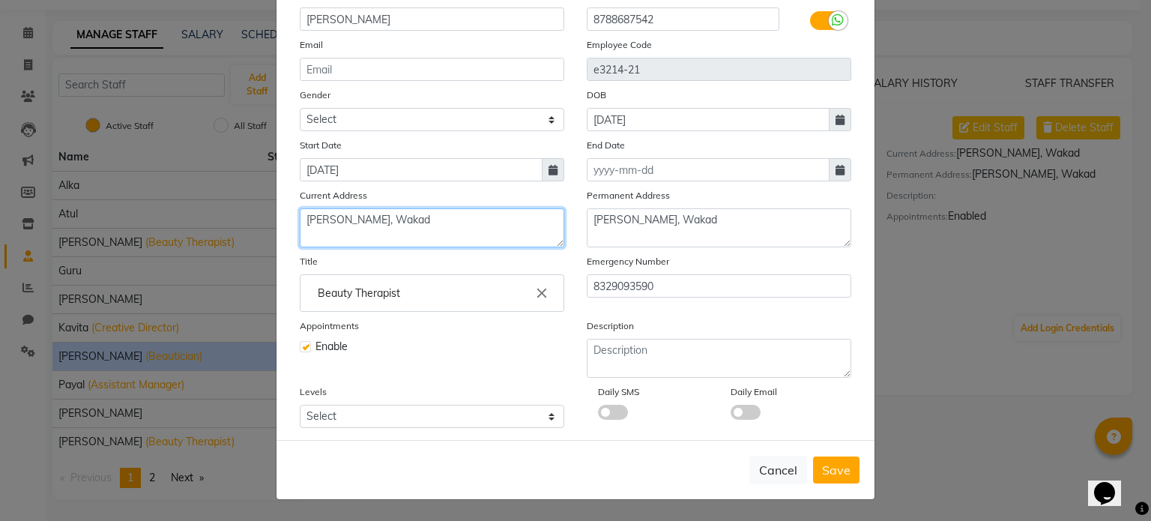
click at [444, 221] on textarea "[PERSON_NAME], Wakad" at bounding box center [432, 227] width 265 height 39
type textarea "[STREET_ADDRESS][PERSON_NAME][PERSON_NAME]"
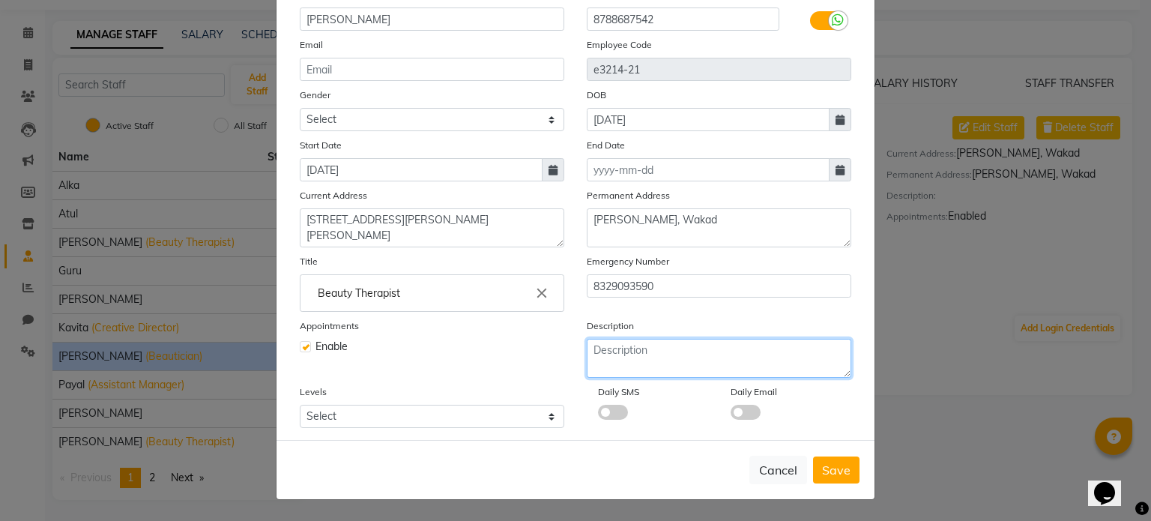
click at [664, 348] on textarea at bounding box center [719, 358] width 265 height 39
type textarea "Brother"
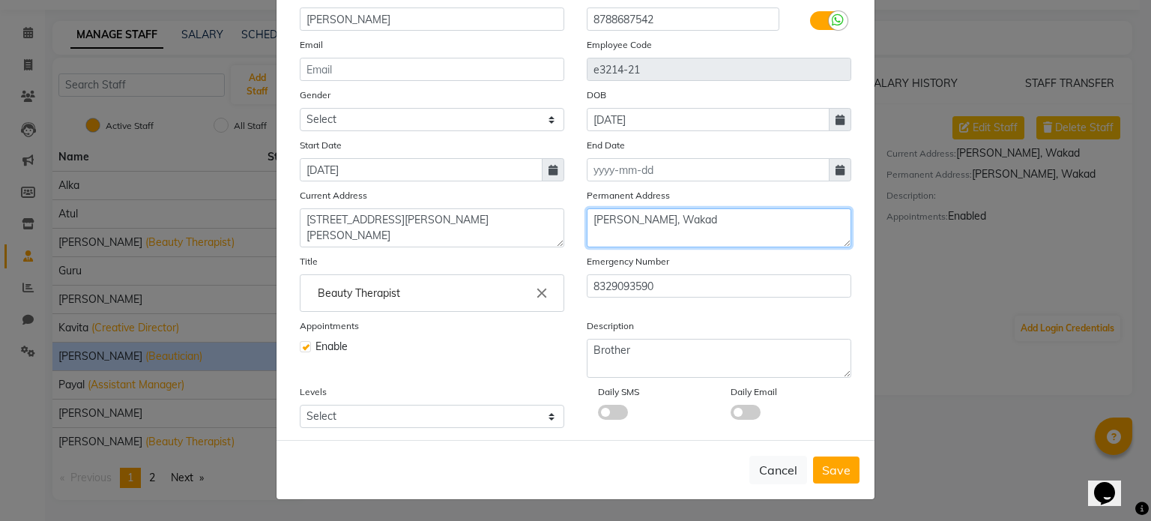
click at [723, 231] on textarea "[PERSON_NAME], Wakad" at bounding box center [719, 227] width 265 height 39
type textarea "S"
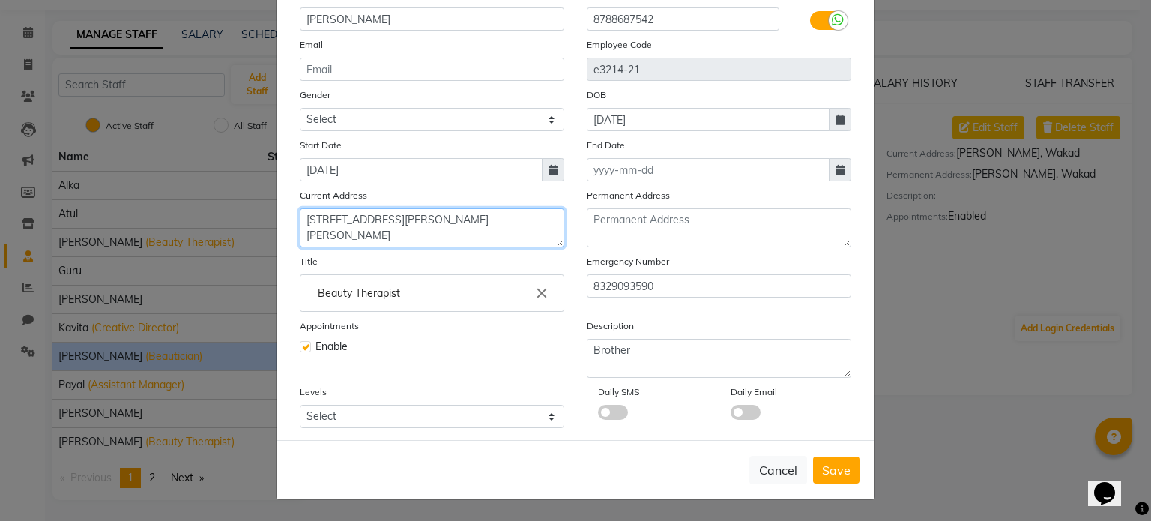
drag, startPoint x: 466, startPoint y: 234, endPoint x: 295, endPoint y: 221, distance: 171.3
click at [300, 221] on textarea "[STREET_ADDRESS][PERSON_NAME][PERSON_NAME]" at bounding box center [432, 227] width 265 height 39
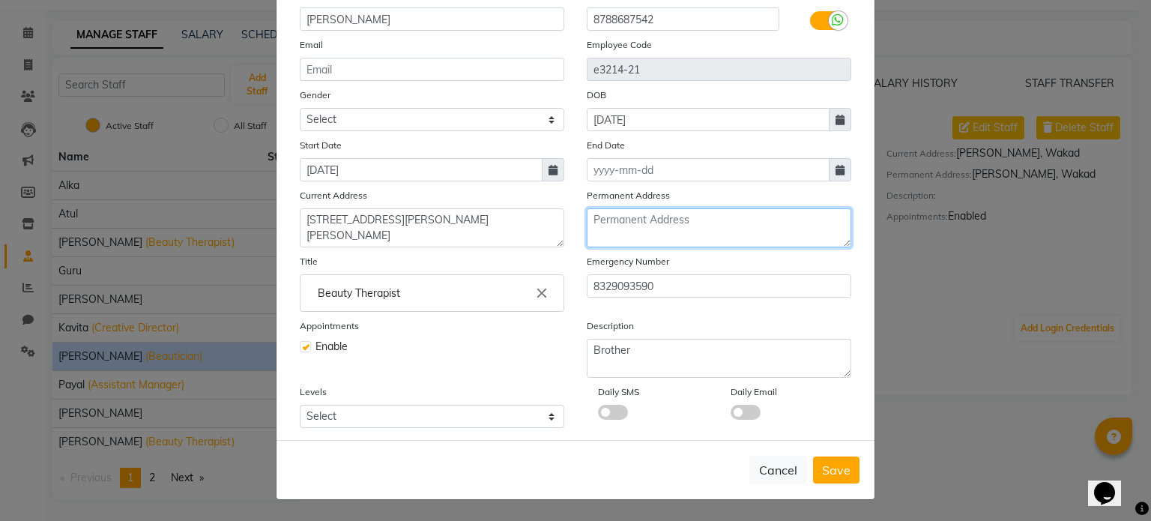
click at [731, 227] on textarea at bounding box center [719, 227] width 265 height 39
paste textarea "[STREET_ADDRESS][PERSON_NAME][PERSON_NAME]"
type textarea "[STREET_ADDRESS][PERSON_NAME][PERSON_NAME]"
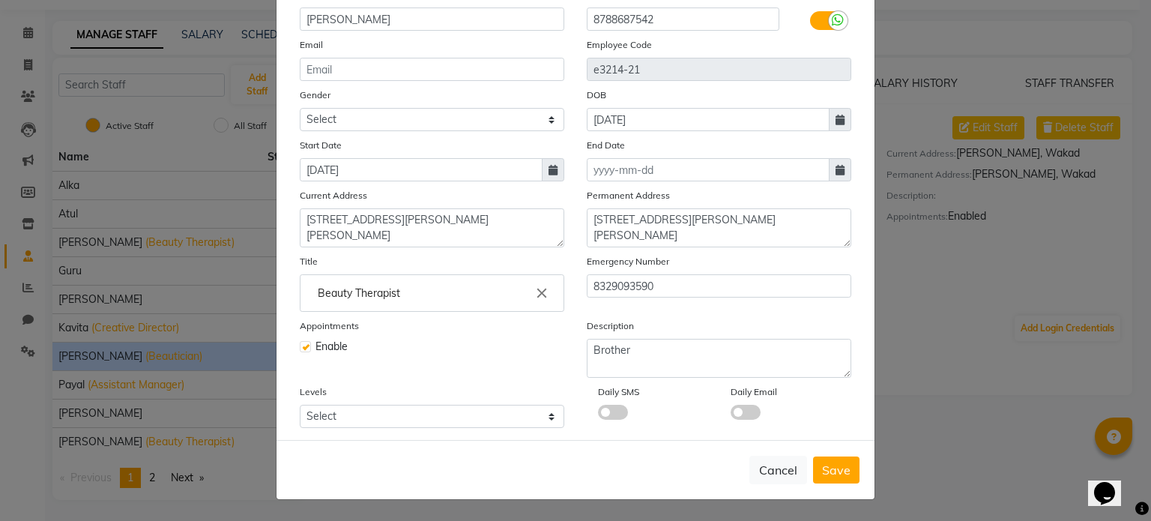
click at [960, 420] on ngb-modal-window "Edit Staff × Select Image Display Name Neha Name [PERSON_NAME] Mobile [PHONE_NU…" at bounding box center [575, 260] width 1151 height 521
click at [493, 231] on textarea "[STREET_ADDRESS][PERSON_NAME][PERSON_NAME]" at bounding box center [432, 227] width 265 height 39
click at [486, 224] on textarea "[STREET_ADDRESS][PERSON_NAME][PERSON_NAME]" at bounding box center [432, 227] width 265 height 39
type textarea "[STREET_ADDRESS][PERSON_NAME][PERSON_NAME]"
click at [769, 221] on textarea "[STREET_ADDRESS][PERSON_NAME][PERSON_NAME]" at bounding box center [719, 227] width 265 height 39
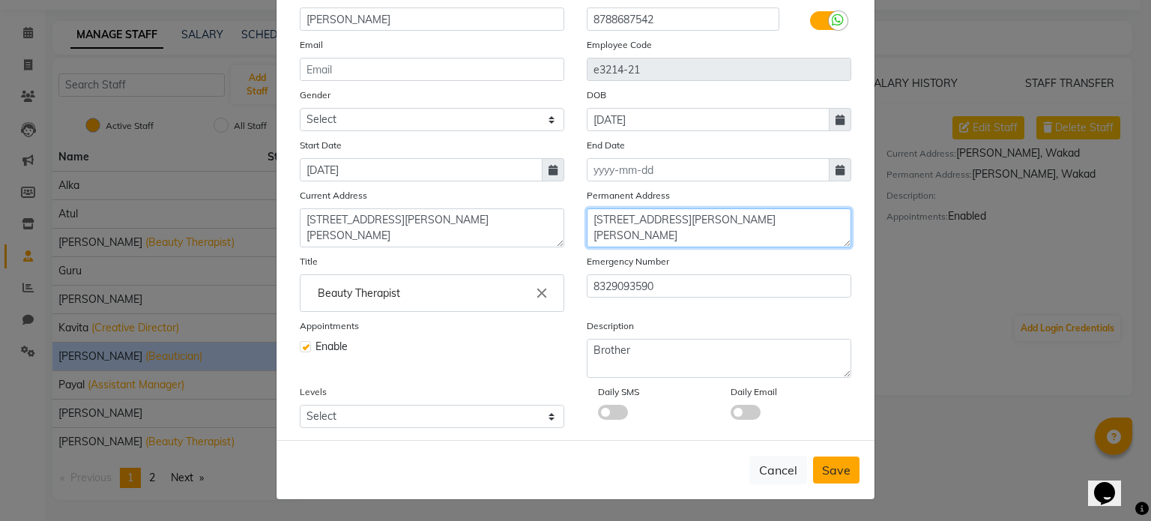
type textarea "[STREET_ADDRESS][PERSON_NAME][PERSON_NAME]"
click at [835, 481] on button "Save" at bounding box center [836, 469] width 46 height 27
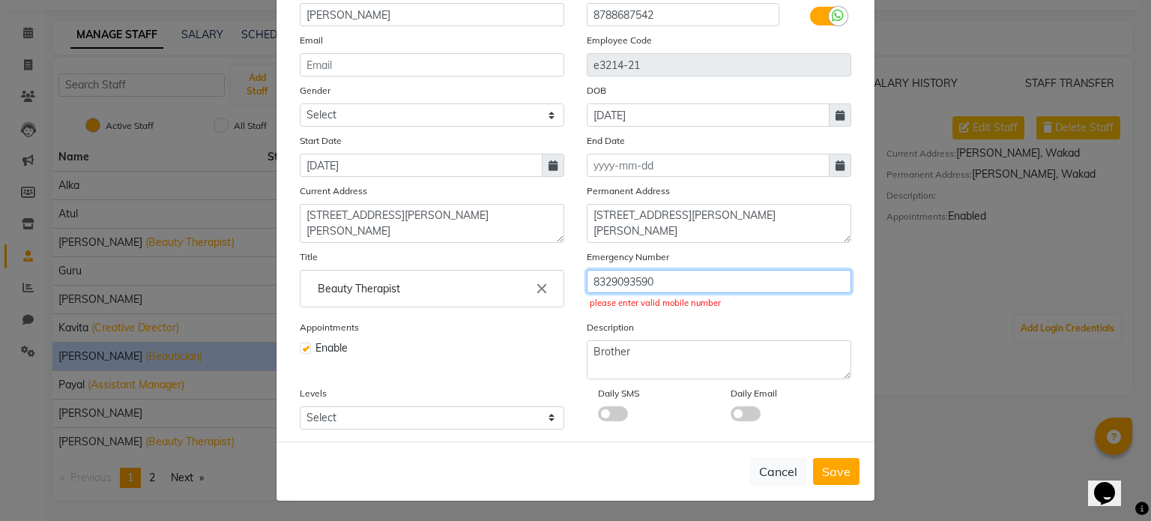
click at [656, 285] on input "8329093590" at bounding box center [719, 281] width 265 height 23
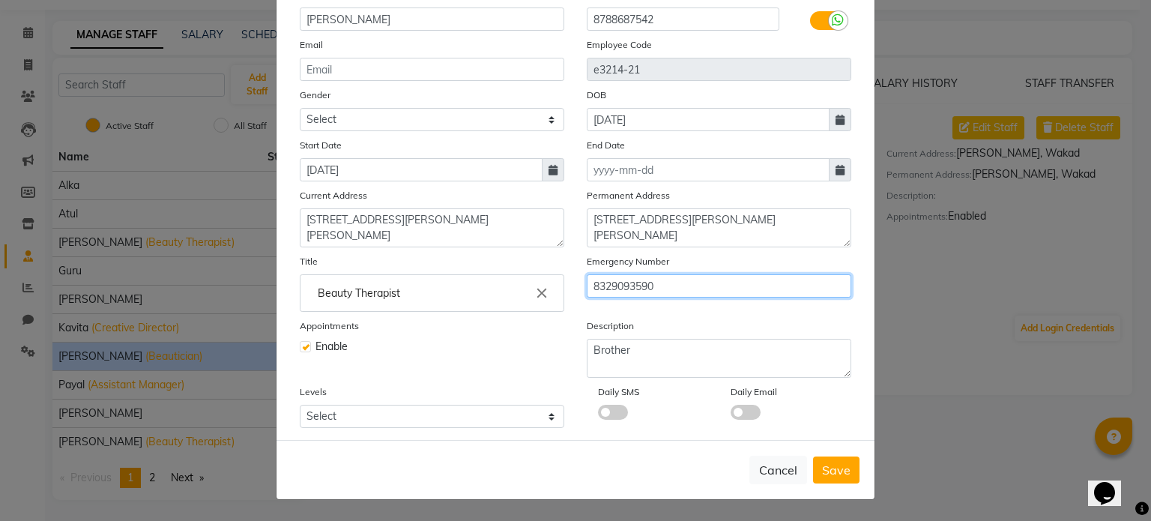
type input "8329093590"
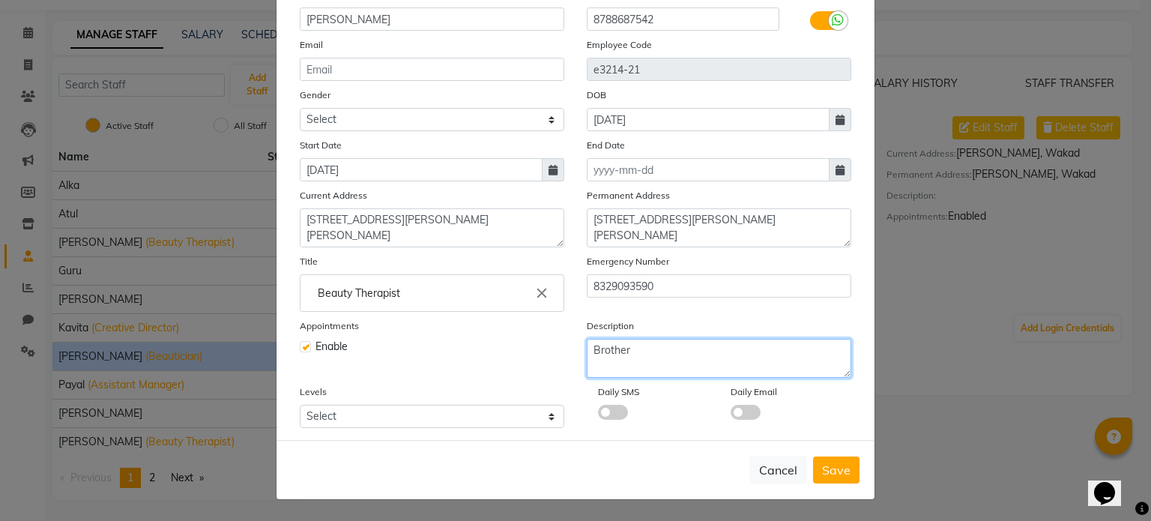
click at [645, 351] on textarea "Brother" at bounding box center [719, 358] width 265 height 39
type textarea "Brother - [PERSON_NAME] Devade"
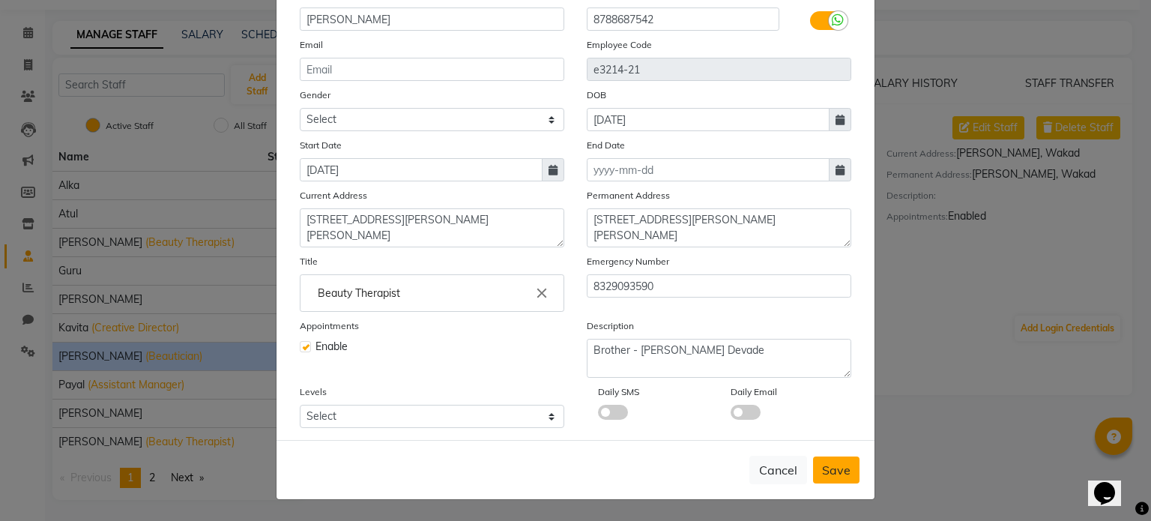
click at [822, 474] on span "Save" at bounding box center [836, 469] width 28 height 15
select select
checkbox input "false"
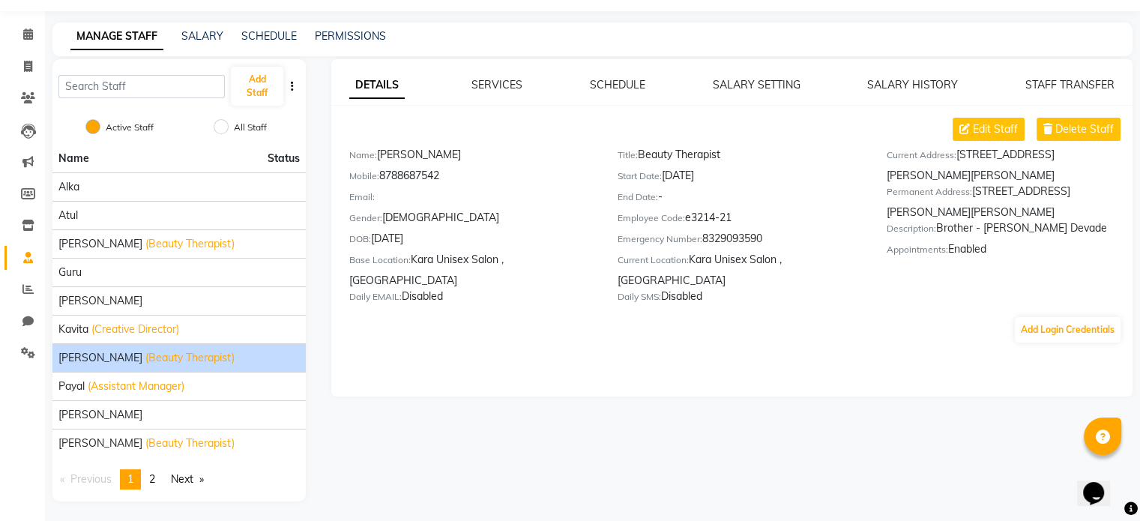
scroll to position [44, 0]
click at [511, 84] on link "SERVICES" at bounding box center [496, 82] width 51 height 13
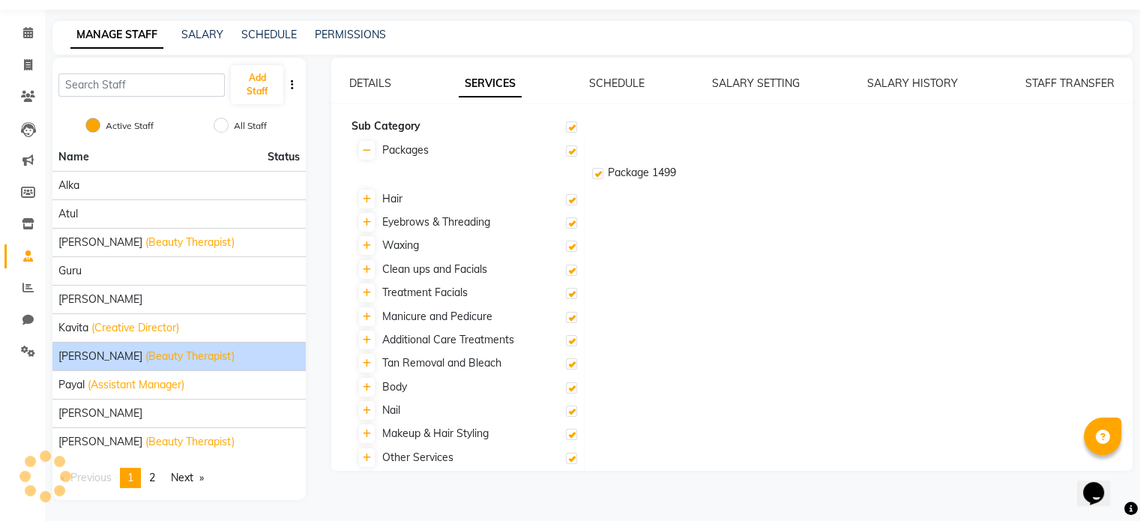
checkbox input "true"
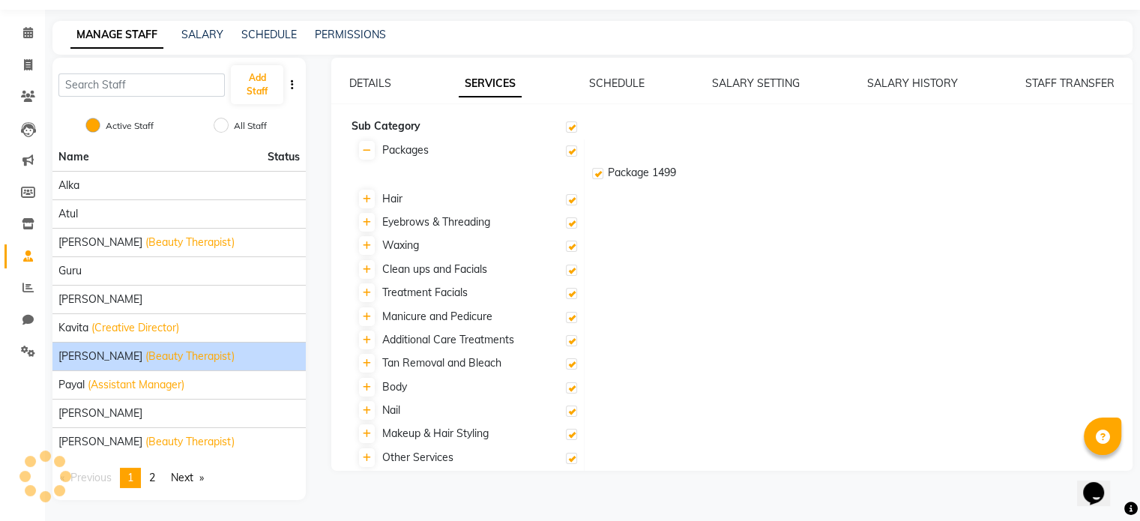
checkbox input "true"
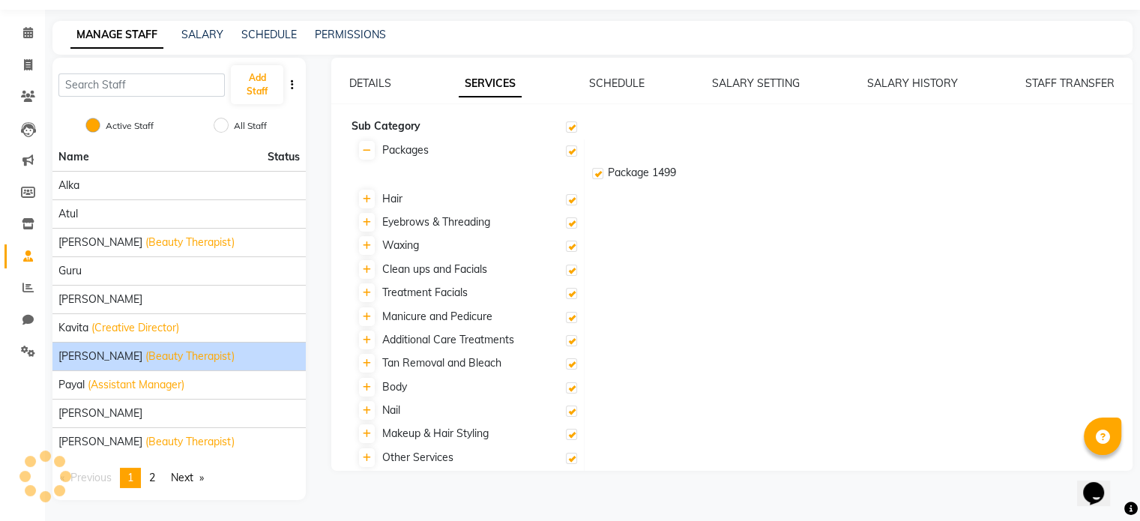
checkbox input "true"
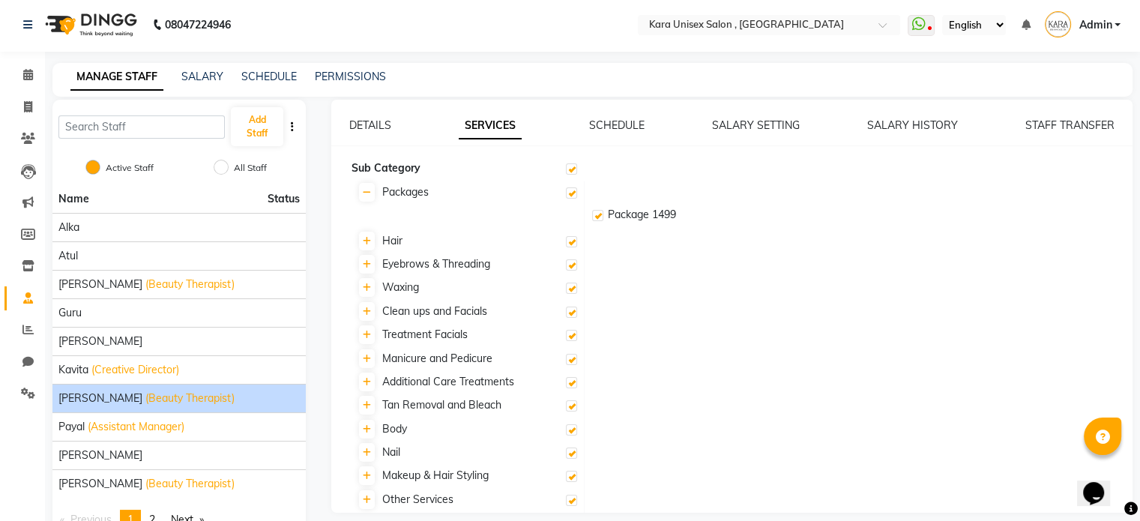
scroll to position [0, 0]
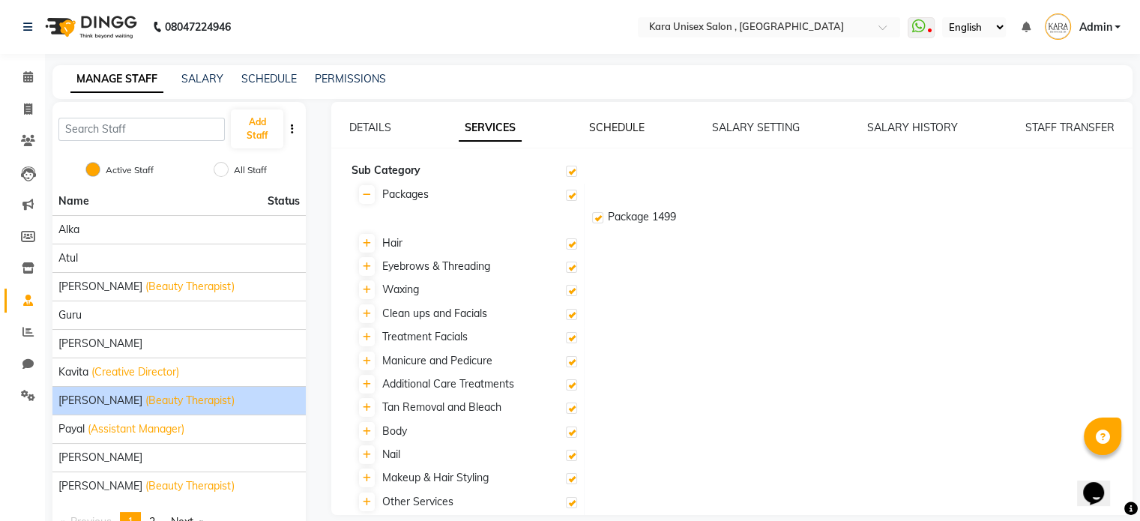
click at [638, 129] on link "SCHEDULE" at bounding box center [616, 127] width 55 height 13
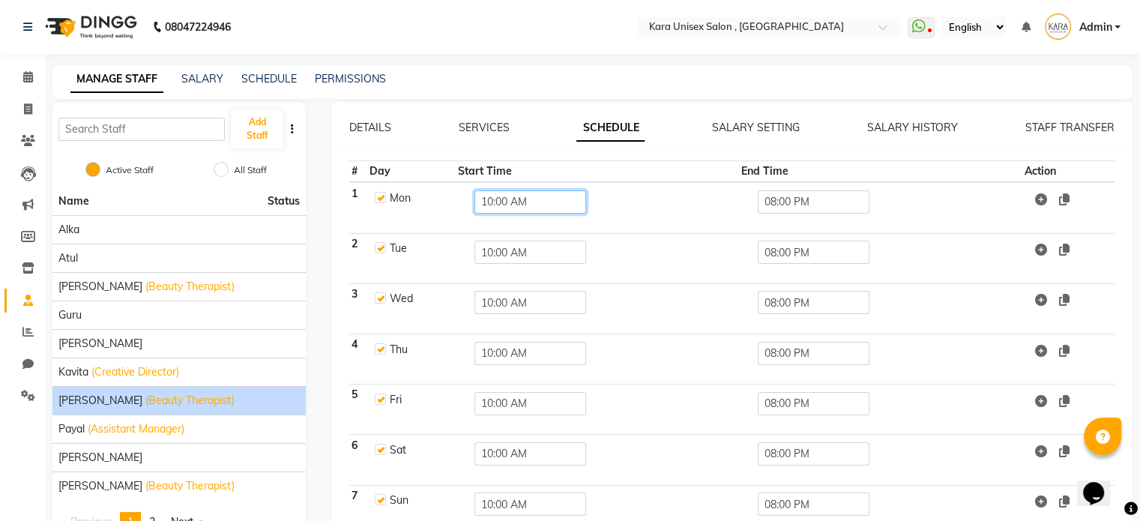
click at [489, 203] on input "10:00 AM" at bounding box center [530, 201] width 112 height 23
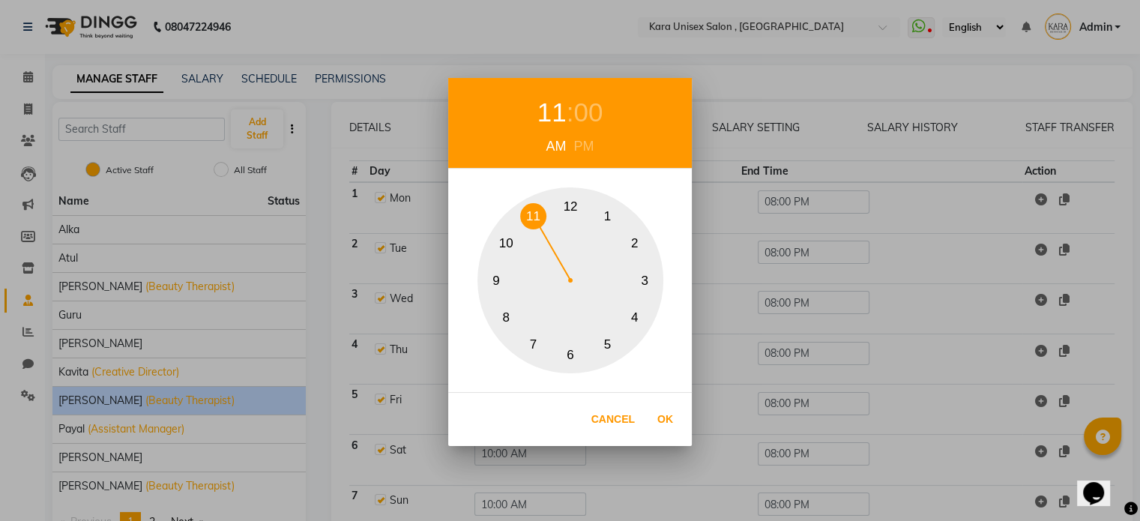
drag, startPoint x: 508, startPoint y: 238, endPoint x: 528, endPoint y: 223, distance: 24.6
click at [528, 223] on div "1 2 3 4 5 6 7 8 9 10 11 12" at bounding box center [570, 280] width 186 height 186
click at [667, 423] on button "Ok" at bounding box center [665, 419] width 31 height 31
type input "11:00 AM"
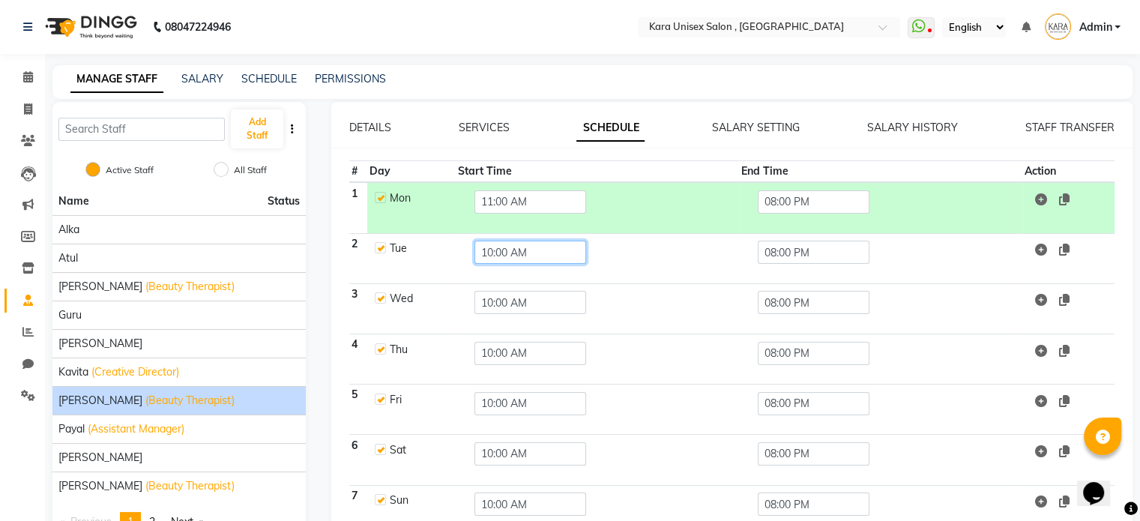
click at [489, 251] on input "10:00 AM" at bounding box center [530, 252] width 112 height 23
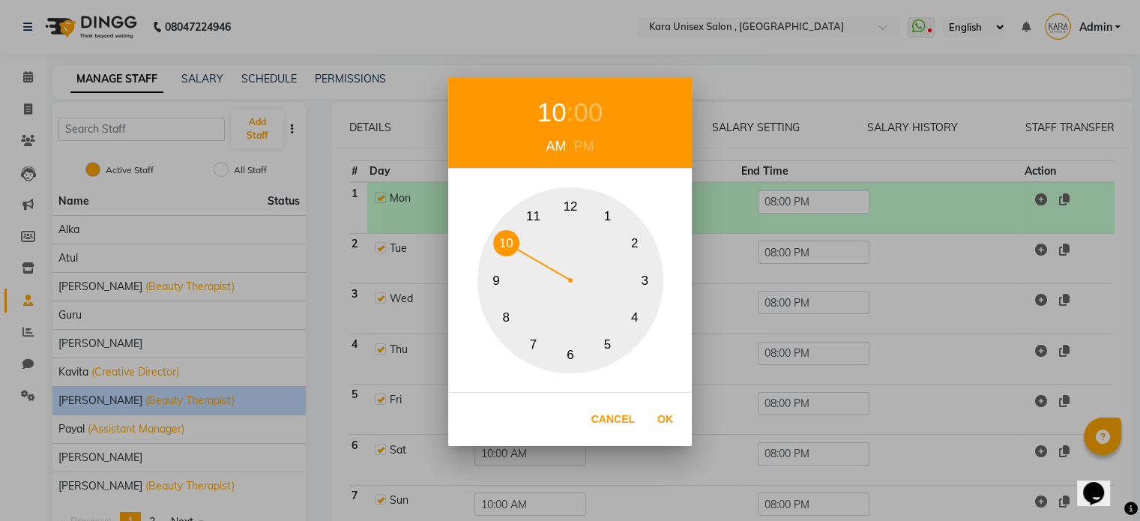
click at [534, 216] on button "11" at bounding box center [533, 216] width 26 height 26
click at [665, 417] on button "Ok" at bounding box center [665, 419] width 31 height 31
type input "11:00 AM"
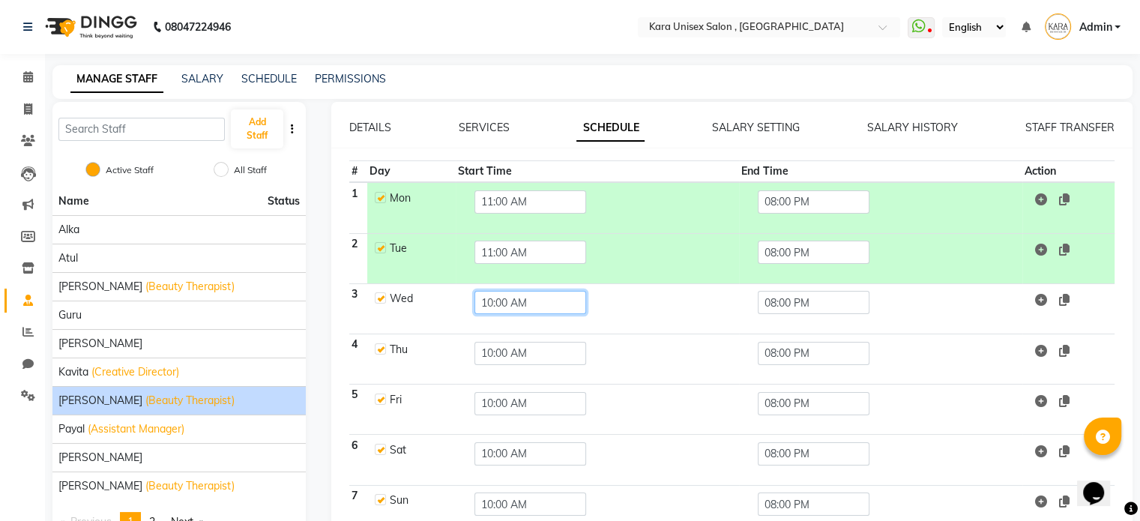
click at [490, 302] on input "10:00 AM" at bounding box center [530, 302] width 112 height 23
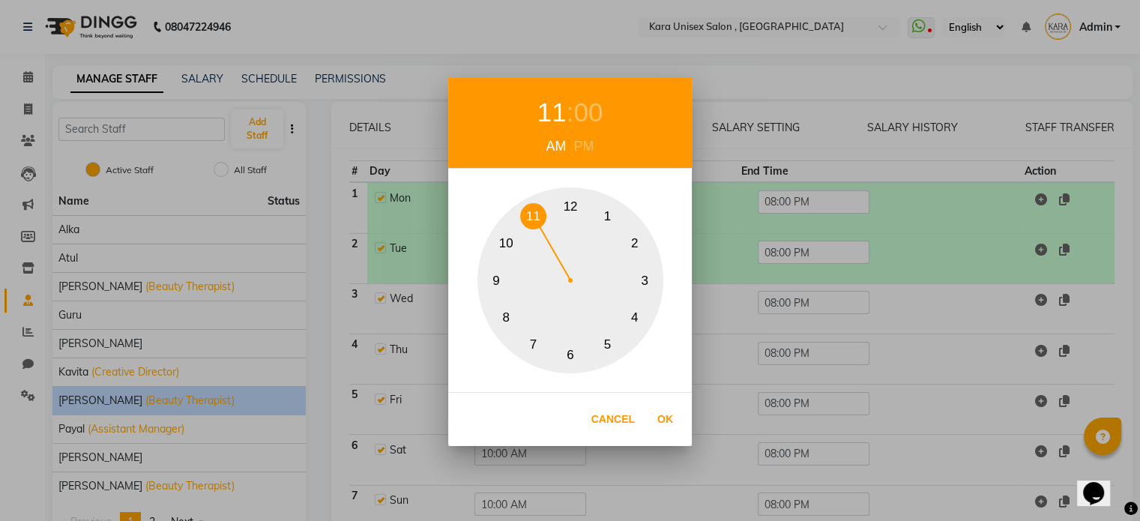
click at [528, 214] on button "11" at bounding box center [533, 216] width 26 height 26
click at [668, 423] on button "Ok" at bounding box center [665, 419] width 31 height 31
type input "11:00 AM"
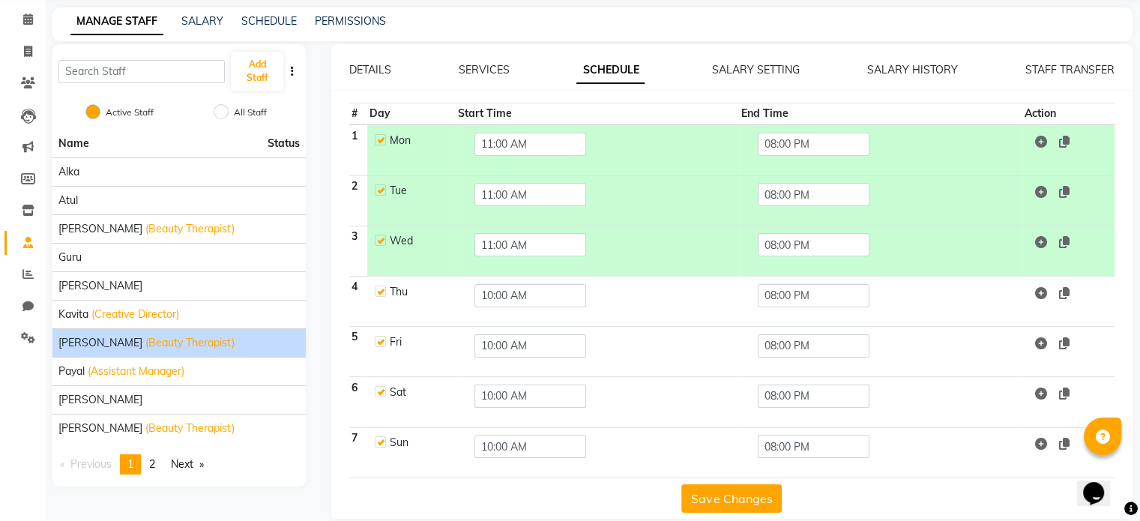
scroll to position [75, 0]
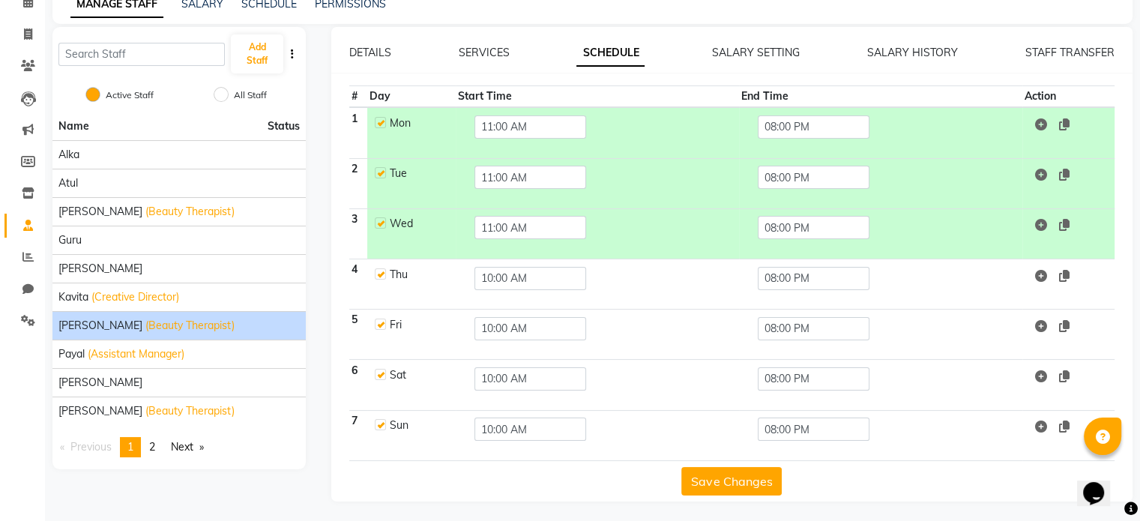
click at [381, 271] on label at bounding box center [380, 273] width 11 height 11
click at [381, 271] on input "checkbox" at bounding box center [380, 273] width 10 height 10
checkbox input "false"
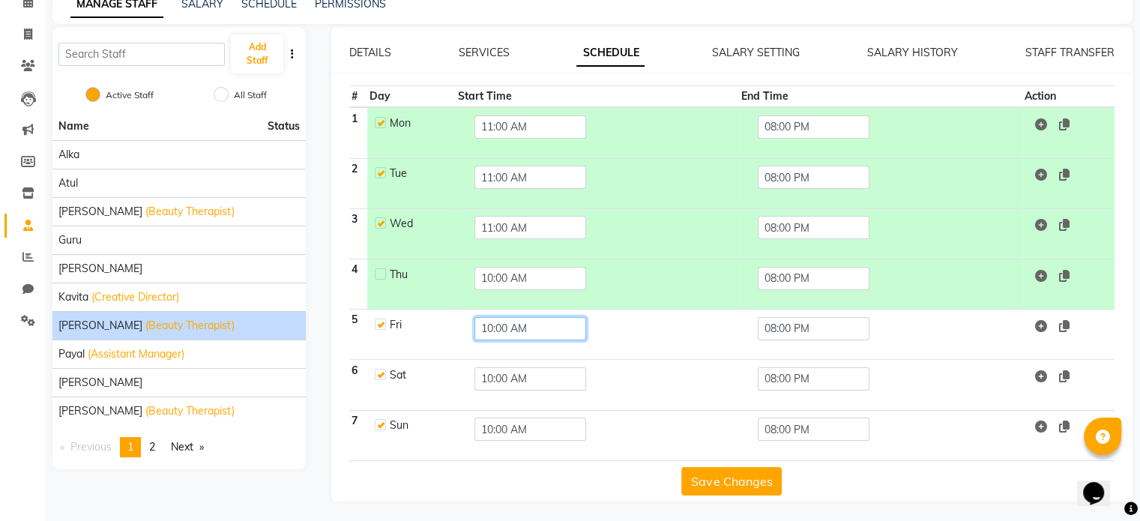
click at [489, 321] on input "10:00 AM" at bounding box center [530, 328] width 112 height 23
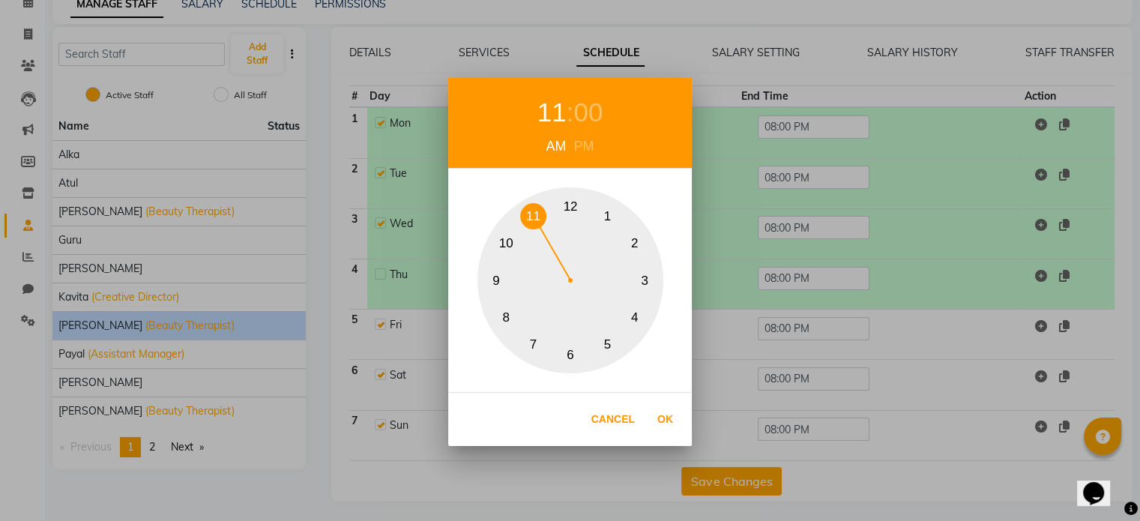
click at [528, 209] on button "11" at bounding box center [533, 216] width 26 height 26
click at [665, 420] on button "Ok" at bounding box center [665, 419] width 31 height 31
type input "11:00 AM"
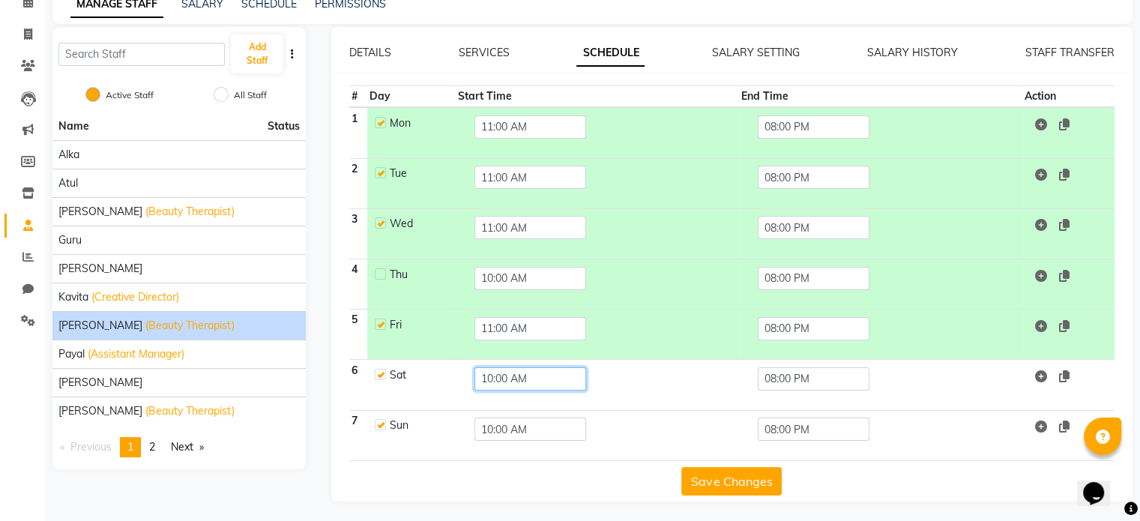
click at [492, 377] on input "10:00 AM" at bounding box center [530, 378] width 112 height 23
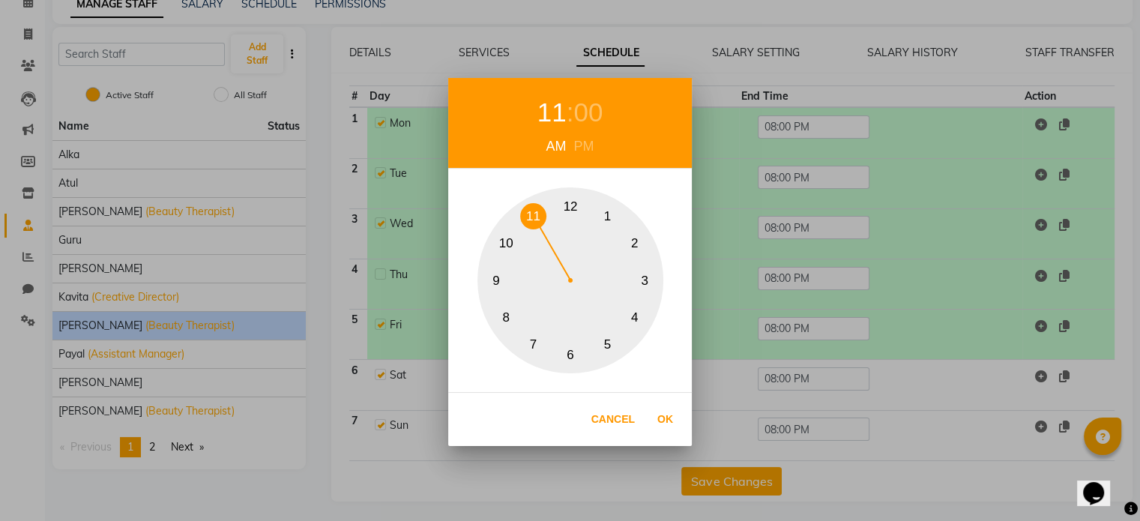
click at [525, 207] on button "11" at bounding box center [533, 216] width 26 height 26
click at [662, 415] on button "Ok" at bounding box center [665, 419] width 31 height 31
type input "11:00 AM"
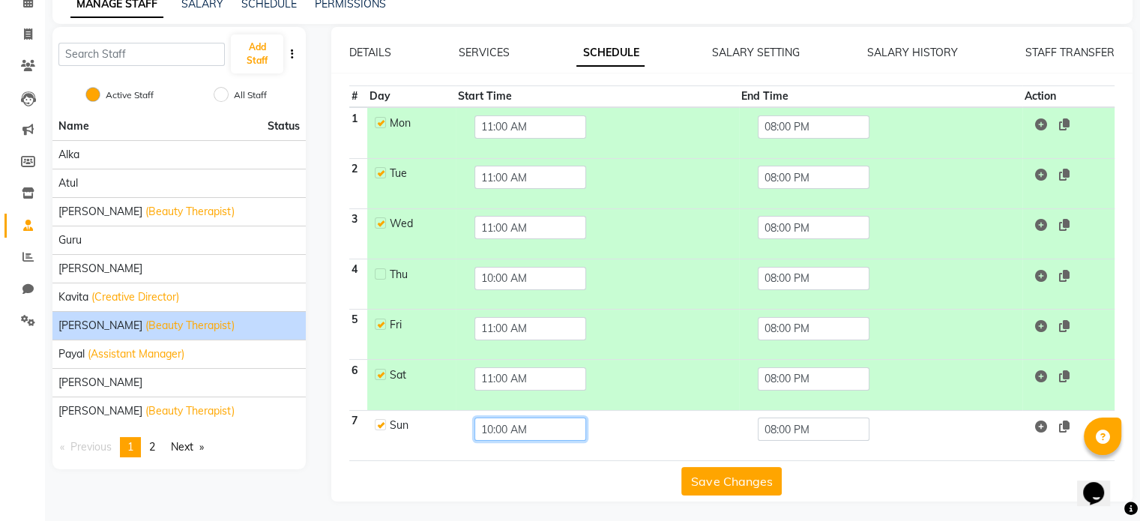
click at [487, 424] on input "10:00 AM" at bounding box center [530, 428] width 112 height 23
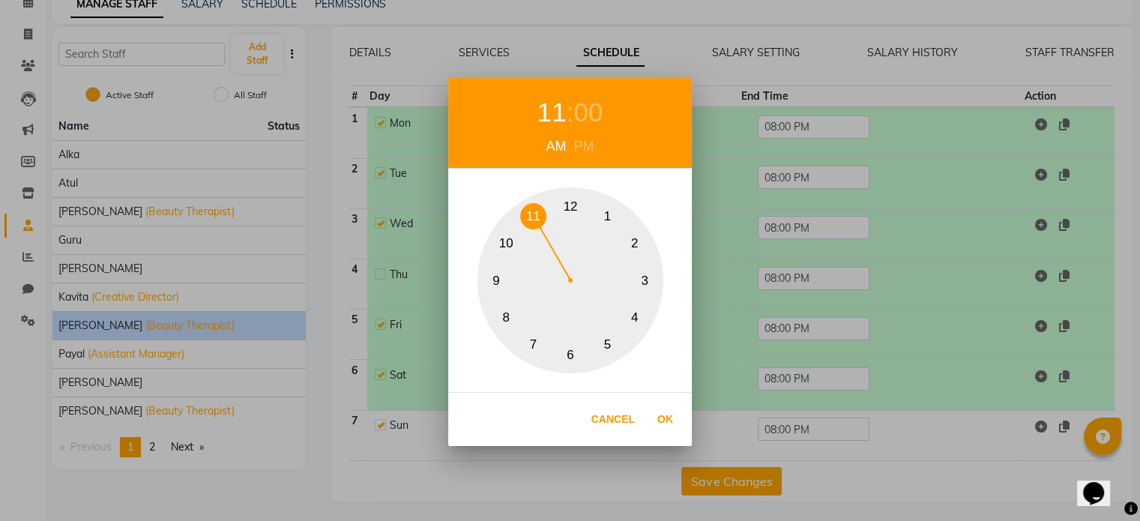
click at [537, 208] on button "11" at bounding box center [533, 216] width 26 height 26
click at [661, 421] on button "Ok" at bounding box center [665, 419] width 31 height 31
type input "11:00 AM"
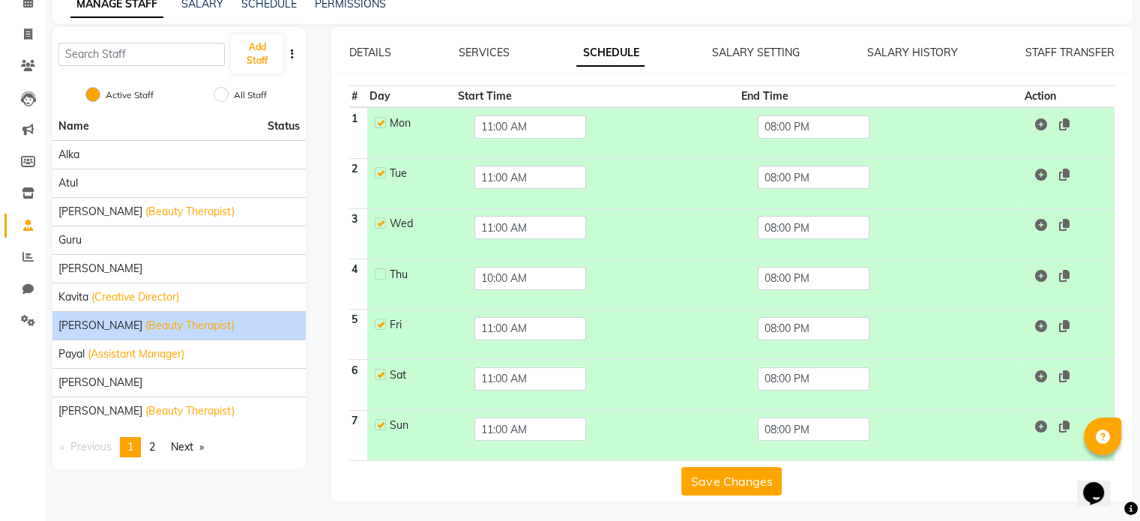
click at [758, 476] on button "Save Changes" at bounding box center [731, 481] width 100 height 28
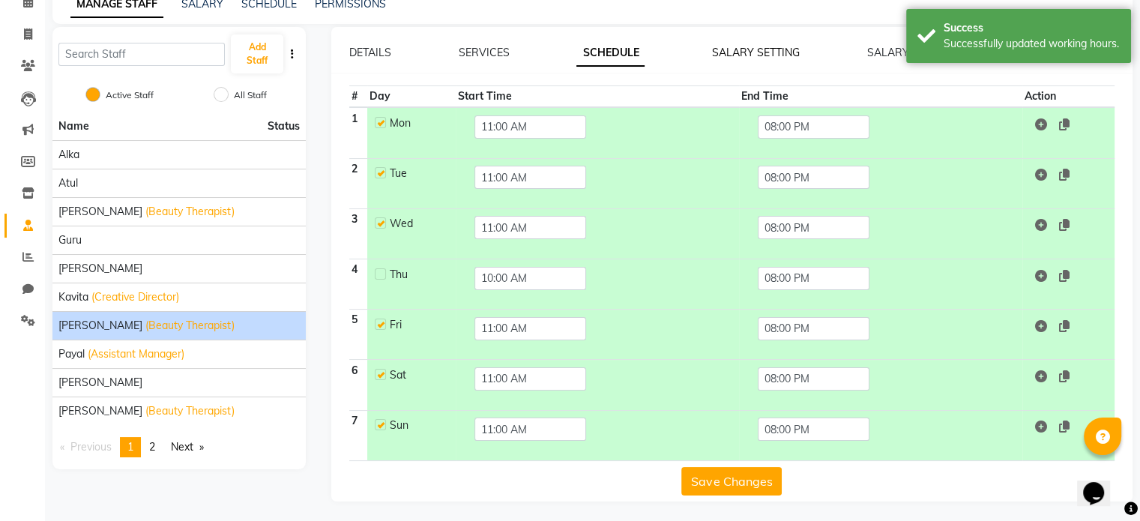
click at [755, 57] on link "SALARY SETTING" at bounding box center [756, 52] width 88 height 13
